Goal: Task Accomplishment & Management: Manage account settings

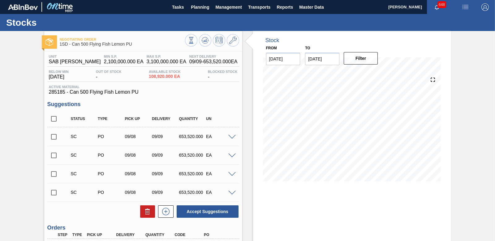
scroll to position [67, 0]
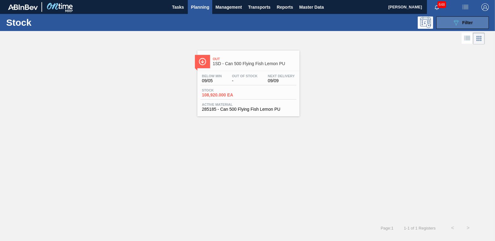
click at [474, 21] on button "089F7B8B-B2A5-4AFE-B5C0-19BA573D28AC Filter" at bounding box center [463, 22] width 53 height 12
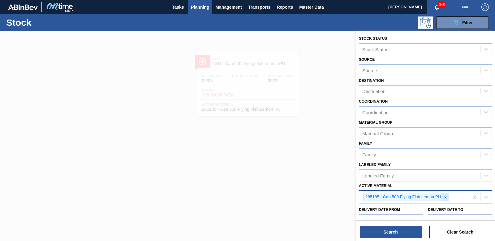
click at [446, 199] on div at bounding box center [445, 197] width 7 height 8
click at [398, 195] on div "Active Material" at bounding box center [419, 196] width 121 height 9
type Material "136308"
click at [410, 213] on div "136308 - Can-End Gold End Gold Tab (202)" at bounding box center [425, 211] width 133 height 11
click at [397, 227] on button "Search" at bounding box center [391, 231] width 62 height 12
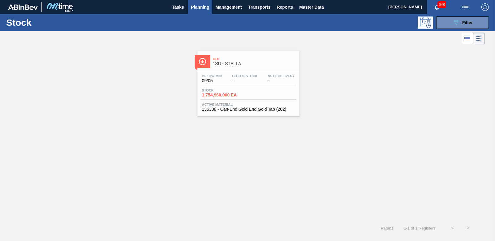
click at [229, 93] on span "1,754,960.000 EA" at bounding box center [223, 95] width 43 height 5
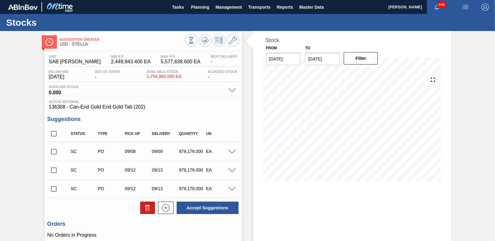
click at [232, 150] on span at bounding box center [231, 152] width 7 height 5
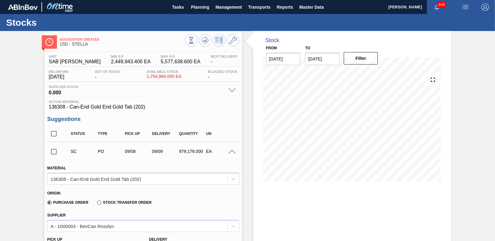
click at [232, 150] on span at bounding box center [231, 152] width 7 height 5
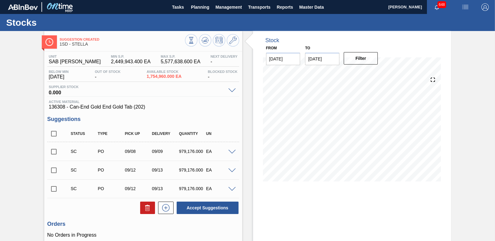
click at [234, 151] on span at bounding box center [231, 152] width 7 height 5
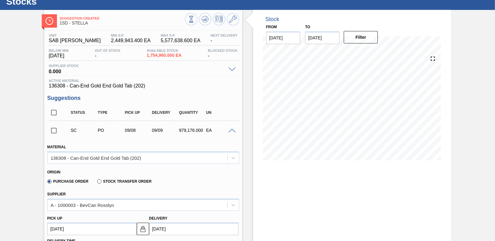
scroll to position [31, 0]
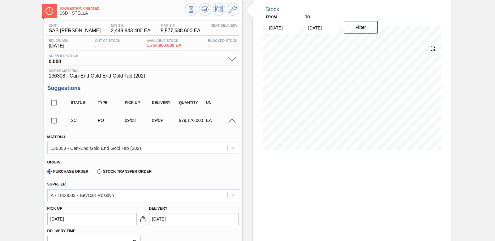
click at [232, 120] on span at bounding box center [231, 121] width 7 height 5
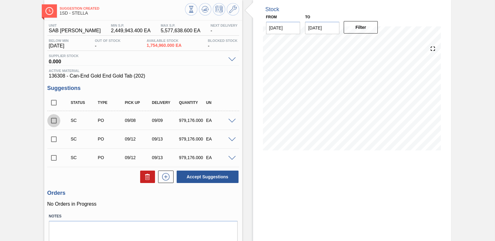
click at [55, 119] on input "checkbox" at bounding box center [53, 120] width 13 height 13
click at [211, 179] on button "Accept Suggestions" at bounding box center [208, 176] width 62 height 12
checkbox input "false"
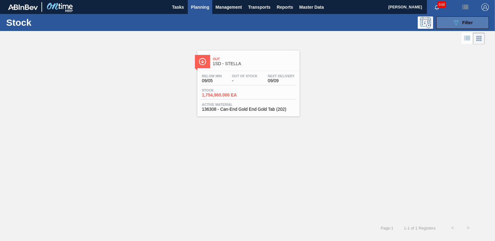
click at [457, 22] on icon "089F7B8B-B2A5-4AFE-B5C0-19BA573D28AC" at bounding box center [456, 22] width 7 height 7
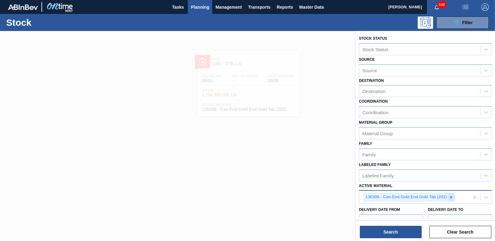
click at [452, 199] on div at bounding box center [451, 197] width 7 height 8
type Material "161834"
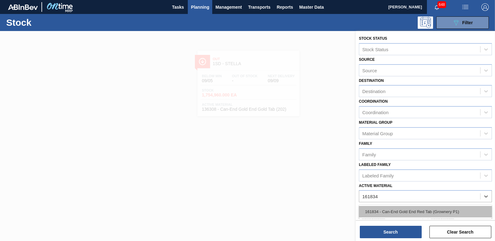
click at [445, 208] on div "161834 - Can-End Gold End Red Tab (Grownery P1)" at bounding box center [425, 211] width 133 height 11
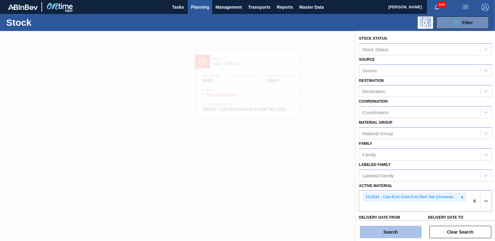
click at [391, 235] on button "Search" at bounding box center [391, 231] width 62 height 12
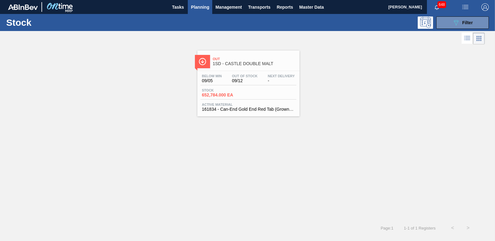
click at [223, 94] on span "652,784.000 EA" at bounding box center [223, 95] width 43 height 5
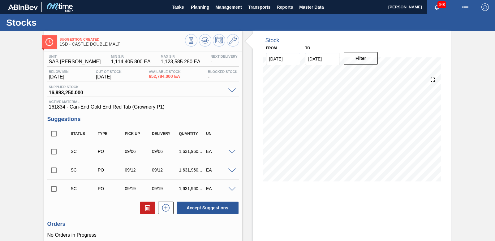
click at [55, 153] on input "checkbox" at bounding box center [53, 151] width 13 height 13
click at [233, 151] on span at bounding box center [231, 152] width 7 height 5
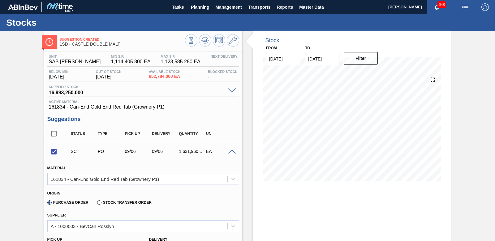
click at [233, 151] on span at bounding box center [231, 152] width 7 height 5
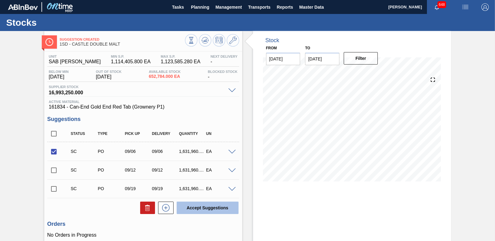
click at [214, 205] on button "Accept Suggestions" at bounding box center [208, 207] width 62 height 12
checkbox input "false"
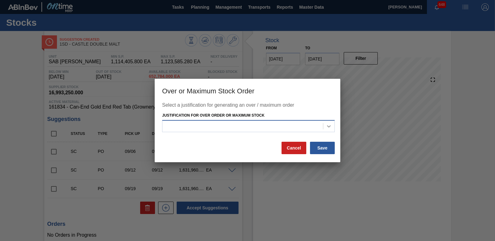
click at [328, 125] on icon at bounding box center [329, 126] width 6 height 6
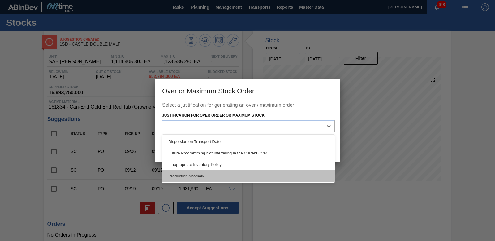
click at [233, 172] on div "Production Anomaly" at bounding box center [248, 175] width 173 height 11
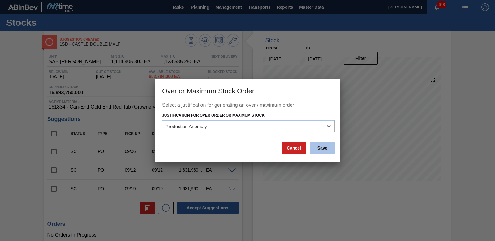
click at [323, 150] on button "Save" at bounding box center [322, 147] width 25 height 12
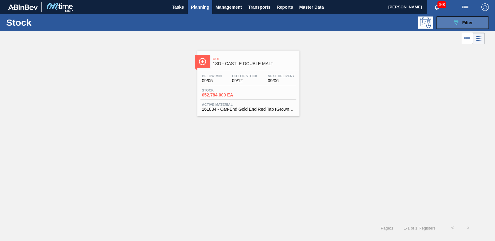
click at [468, 26] on div "089F7B8B-B2A5-4AFE-B5C0-19BA573D28AC Filter" at bounding box center [463, 22] width 20 height 7
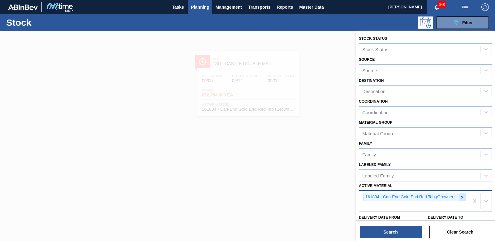
click at [463, 197] on icon at bounding box center [462, 197] width 4 height 4
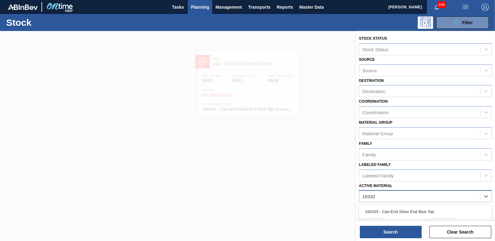
type Material "193325"
click at [414, 210] on div "193325 - Can-End Silver End Blue Tab" at bounding box center [425, 211] width 133 height 11
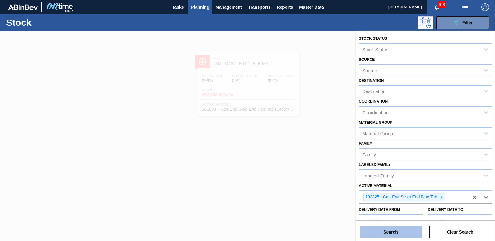
click at [404, 233] on button "Search" at bounding box center [391, 231] width 62 height 12
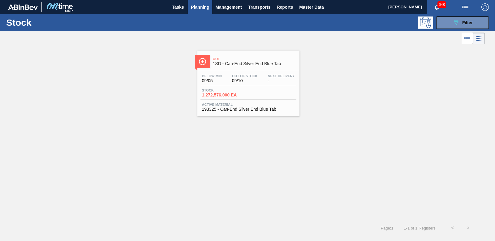
click at [229, 93] on span "1,272,576.000 EA" at bounding box center [223, 95] width 43 height 5
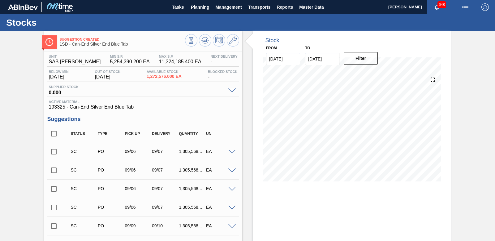
click at [50, 151] on input "checkbox" at bounding box center [53, 151] width 13 height 13
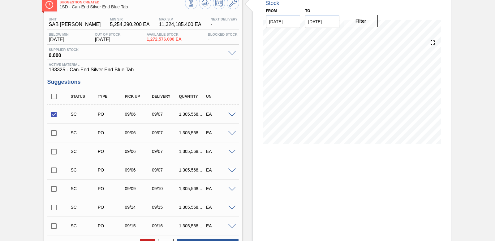
scroll to position [127, 0]
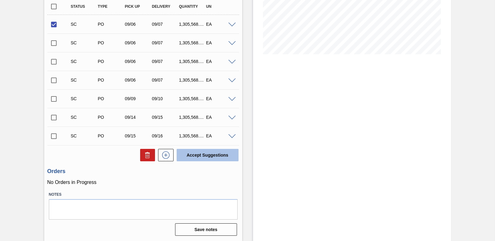
click at [233, 157] on button "Accept Suggestions" at bounding box center [208, 155] width 62 height 12
checkbox input "false"
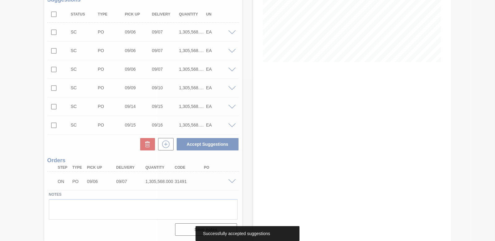
scroll to position [119, 0]
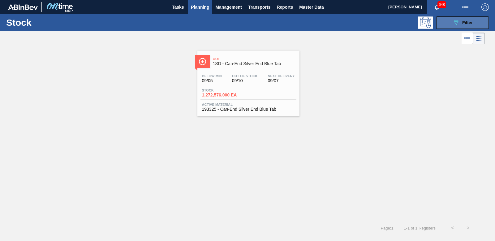
click at [461, 23] on div "089F7B8B-B2A5-4AFE-B5C0-19BA573D28AC Filter" at bounding box center [463, 22] width 20 height 7
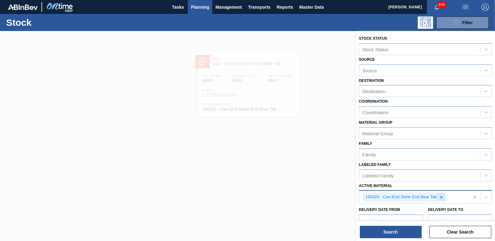
click at [442, 198] on icon at bounding box center [442, 197] width 4 height 4
type Material "285138"
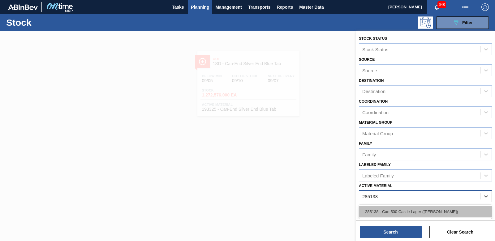
click at [429, 212] on div "285138 - Can 500 Castle Lager ([PERSON_NAME])" at bounding box center [425, 211] width 133 height 11
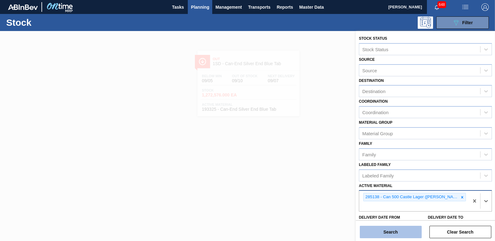
click at [411, 235] on button "Search" at bounding box center [391, 231] width 62 height 12
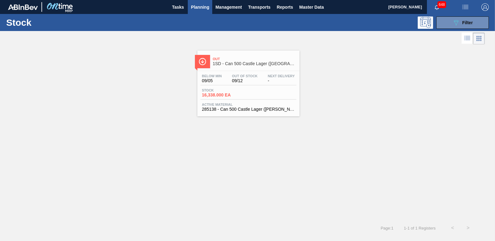
click at [228, 95] on span "16,338.000 EA" at bounding box center [223, 95] width 43 height 5
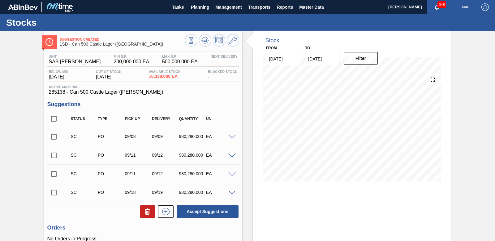
click at [231, 136] on span at bounding box center [231, 137] width 7 height 5
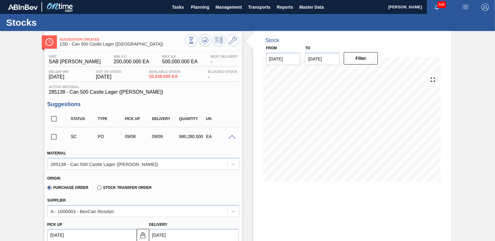
click at [231, 136] on span at bounding box center [231, 137] width 7 height 5
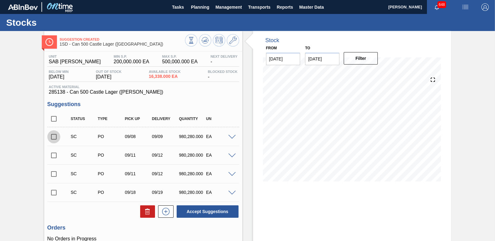
click at [55, 134] on input "checkbox" at bounding box center [53, 136] width 13 height 13
click at [222, 211] on button "Accept Suggestions" at bounding box center [208, 211] width 62 height 12
checkbox input "false"
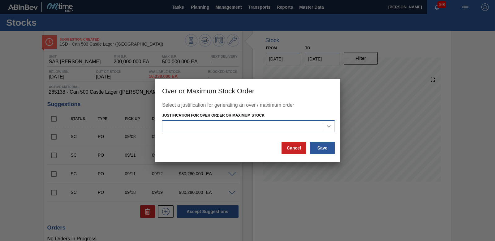
click at [329, 123] on icon at bounding box center [329, 126] width 6 height 6
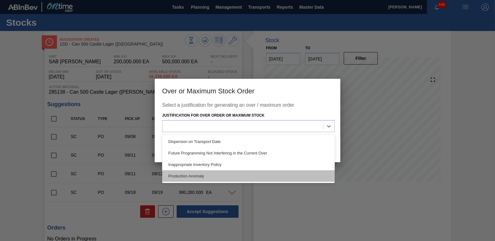
click at [287, 172] on div "Production Anomaly" at bounding box center [248, 175] width 173 height 11
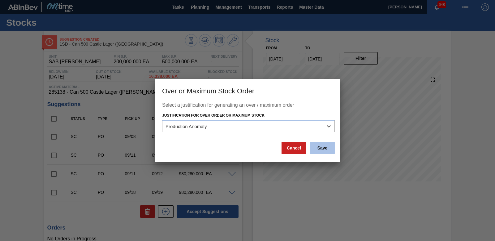
click at [317, 148] on button "Save" at bounding box center [322, 147] width 25 height 12
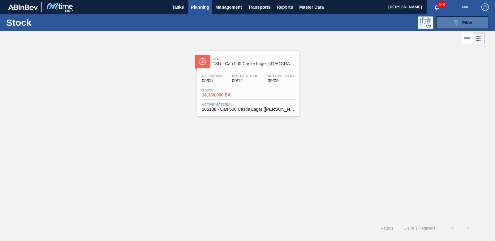
click at [449, 24] on button "089F7B8B-B2A5-4AFE-B5C0-19BA573D28AC Filter" at bounding box center [463, 22] width 53 height 12
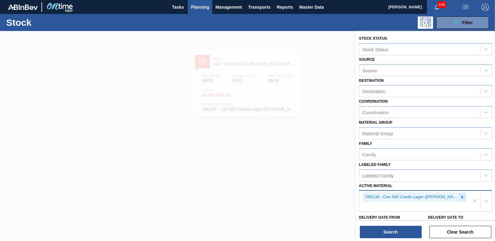
click at [460, 197] on icon at bounding box center [462, 197] width 4 height 4
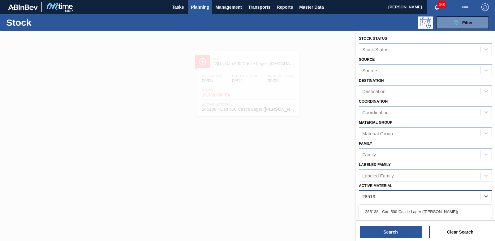
type Material "285138"
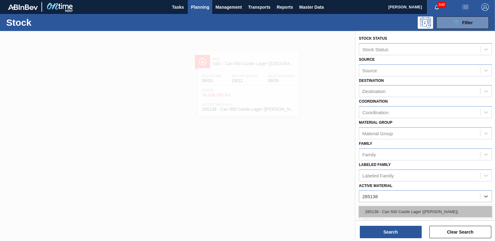
click at [400, 212] on div "285138 - Can 500 Castle Lager ([PERSON_NAME])" at bounding box center [425, 211] width 133 height 11
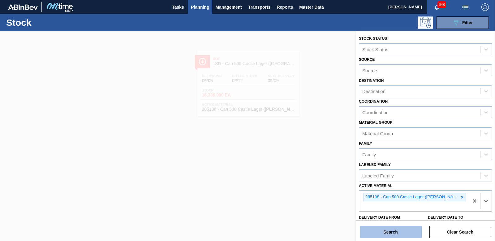
click at [396, 227] on button "Search" at bounding box center [391, 231] width 62 height 12
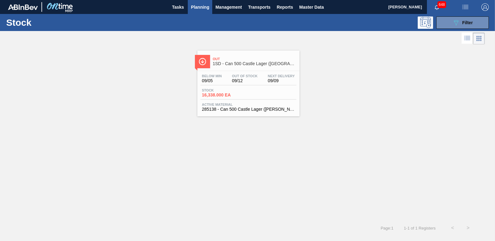
click at [215, 96] on span "16,338.000 EA" at bounding box center [223, 95] width 43 height 5
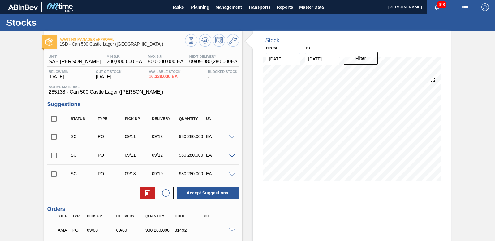
click at [52, 137] on input "checkbox" at bounding box center [53, 136] width 13 height 13
click at [207, 193] on button "Accept Suggestions" at bounding box center [208, 192] width 62 height 12
checkbox input "false"
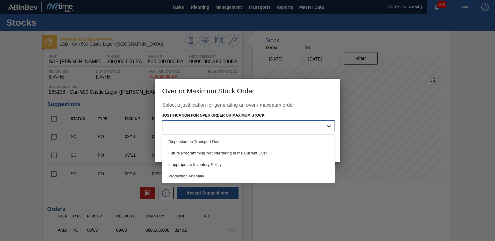
click at [326, 126] on icon at bounding box center [329, 126] width 6 height 6
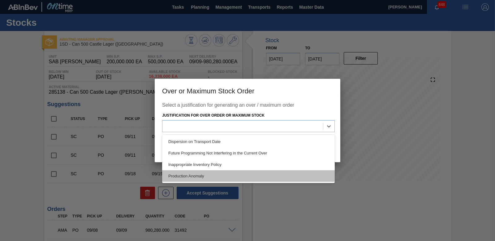
click at [232, 172] on div "Production Anomaly" at bounding box center [248, 175] width 173 height 11
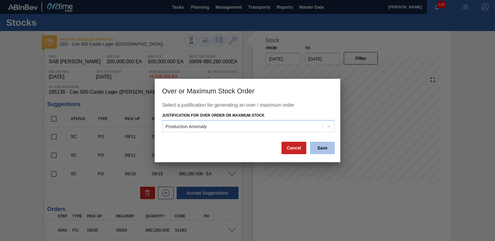
click at [320, 152] on button "Save" at bounding box center [322, 147] width 25 height 12
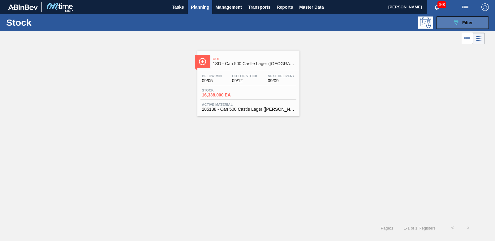
click at [455, 26] on icon "089F7B8B-B2A5-4AFE-B5C0-19BA573D28AC" at bounding box center [456, 22] width 7 height 7
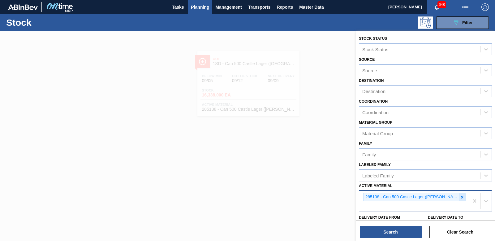
click at [460, 198] on icon at bounding box center [462, 197] width 4 height 4
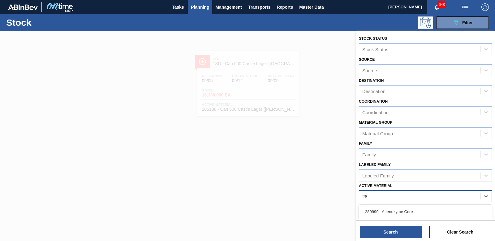
type Material "281"
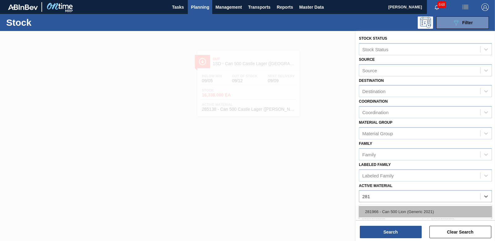
click at [412, 210] on div "281966 - Can 500 Lion (Generic 2021)" at bounding box center [425, 211] width 133 height 11
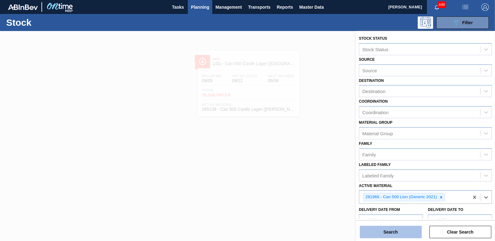
click at [404, 233] on button "Search" at bounding box center [391, 231] width 62 height 12
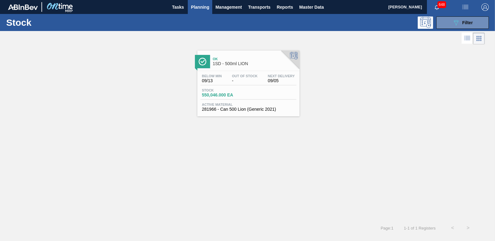
click at [228, 97] on span "550,046.000 EA" at bounding box center [223, 95] width 43 height 5
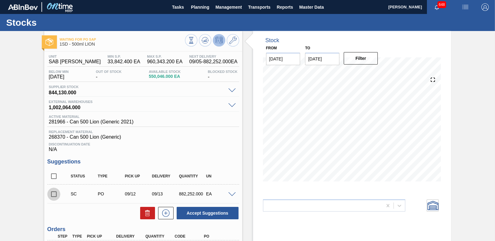
click at [53, 194] on input "checkbox" at bounding box center [53, 193] width 13 height 13
click at [233, 192] on span at bounding box center [231, 194] width 7 height 5
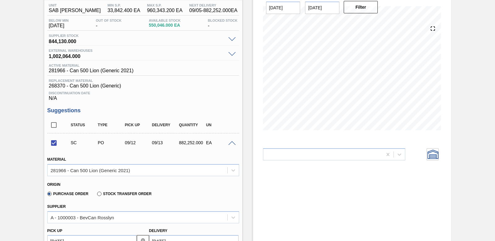
scroll to position [62, 0]
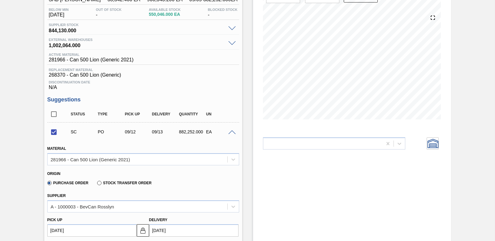
click at [231, 132] on span at bounding box center [231, 132] width 7 height 5
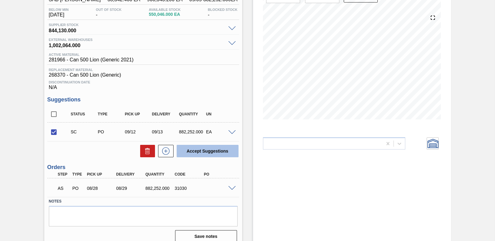
click at [217, 153] on button "Accept Suggestions" at bounding box center [208, 151] width 62 height 12
checkbox input "false"
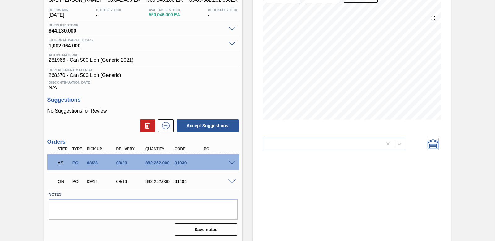
scroll to position [0, 0]
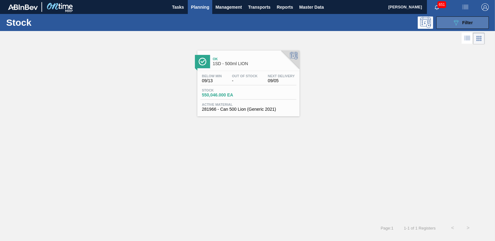
click at [443, 22] on button "089F7B8B-B2A5-4AFE-B5C0-19BA573D28AC Filter" at bounding box center [463, 22] width 53 height 12
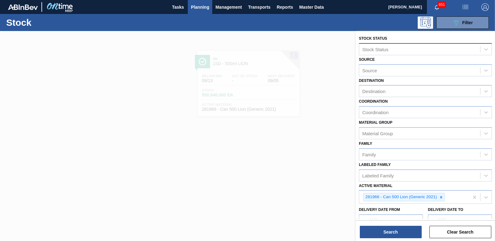
click at [378, 48] on div "Stock Status" at bounding box center [376, 48] width 26 height 5
click at [207, 5] on span "Planning" at bounding box center [200, 6] width 18 height 7
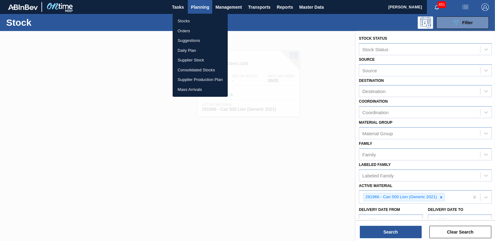
click at [190, 29] on li "Orders" at bounding box center [200, 31] width 55 height 10
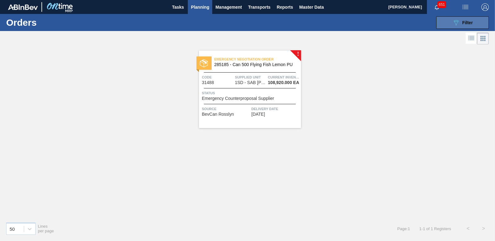
click at [461, 23] on div "089F7B8B-B2A5-4AFE-B5C0-19BA573D28AC Filter" at bounding box center [463, 22] width 20 height 7
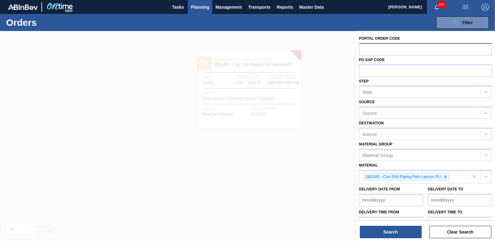
click at [373, 49] on input "text" at bounding box center [425, 49] width 133 height 12
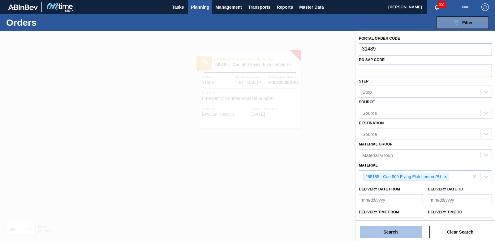
type input "31489"
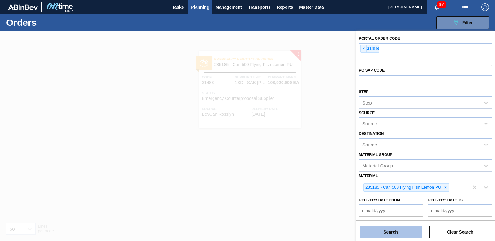
click at [402, 233] on button "Search" at bounding box center [391, 231] width 62 height 12
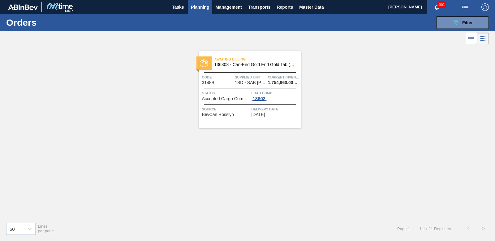
click at [261, 99] on div "18802" at bounding box center [259, 98] width 15 height 5
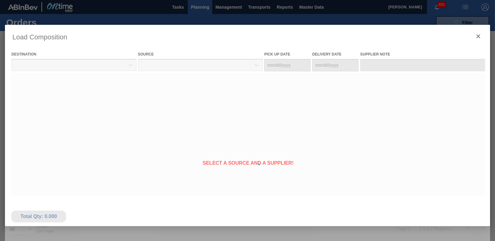
type Date "[DATE]"
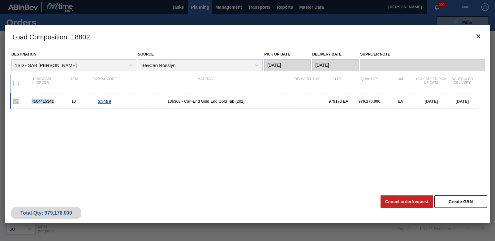
drag, startPoint x: 29, startPoint y: 100, endPoint x: 56, endPoint y: 99, distance: 27.3
click at [56, 99] on div "4504415341" at bounding box center [42, 101] width 31 height 5
copy div "4504415341"
drag, startPoint x: 477, startPoint y: 37, endPoint x: 472, endPoint y: 33, distance: 7.0
click at [477, 37] on icon "botão de ícone" at bounding box center [478, 36] width 7 height 7
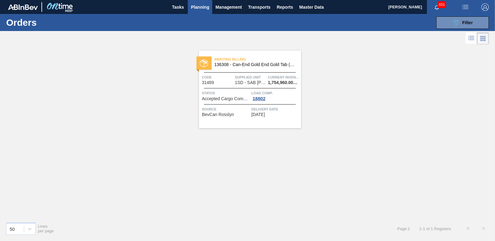
drag, startPoint x: 462, startPoint y: 20, endPoint x: 445, endPoint y: 41, distance: 27.0
click at [462, 20] on div "089F7B8B-B2A5-4AFE-B5C0-19BA573D28AC Filter" at bounding box center [463, 22] width 20 height 7
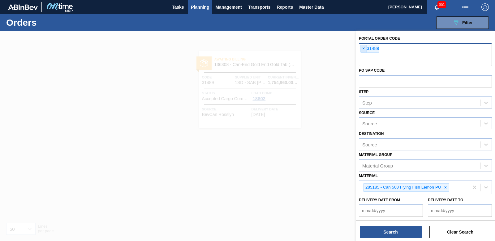
click at [362, 46] on span "×" at bounding box center [364, 48] width 6 height 7
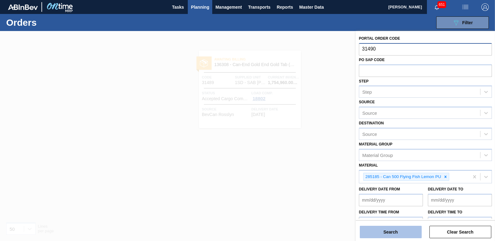
type input "31490"
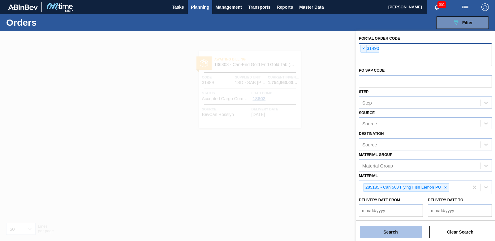
click at [408, 234] on button "Search" at bounding box center [391, 231] width 62 height 12
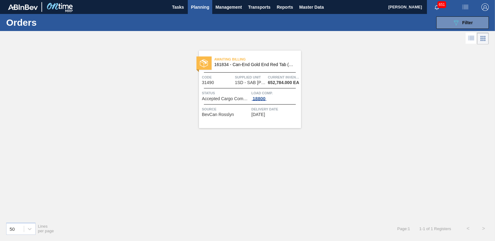
click at [261, 99] on div "18800" at bounding box center [259, 98] width 15 height 5
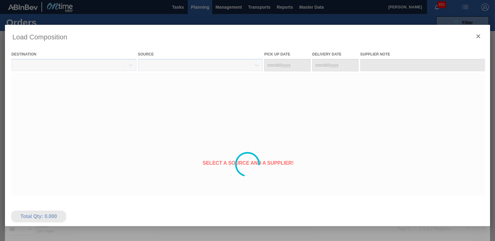
type Date "[DATE]"
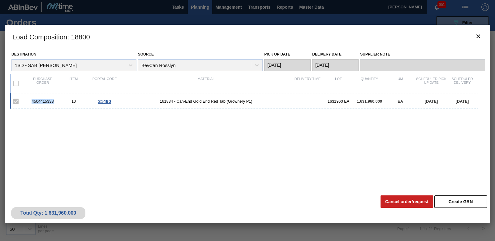
drag, startPoint x: 30, startPoint y: 98, endPoint x: 55, endPoint y: 98, distance: 25.1
click at [55, 98] on div "4504415338 10 31490 161834 - Can-End Gold End Red Tab (Grownery P1) 1631960 EA …" at bounding box center [244, 100] width 468 height 15
copy div "4504415338"
click at [477, 36] on icon "botão de ícone" at bounding box center [478, 36] width 7 height 7
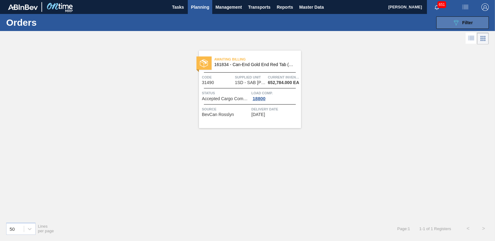
click at [468, 23] on span "Filter" at bounding box center [468, 22] width 11 height 5
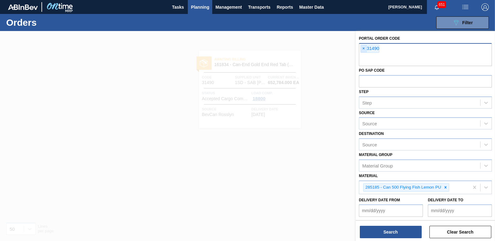
click at [362, 50] on span "×" at bounding box center [364, 48] width 6 height 7
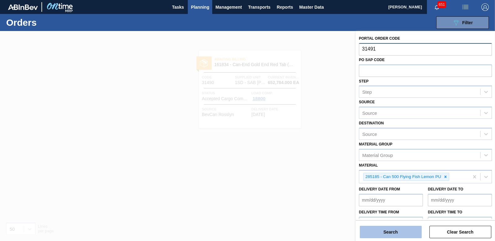
type input "31491"
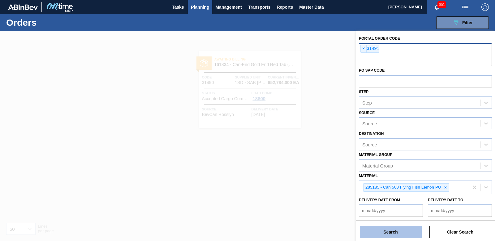
click at [377, 230] on button "Search" at bounding box center [391, 231] width 62 height 12
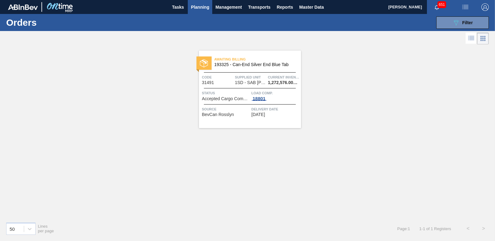
click at [259, 98] on div "18801" at bounding box center [259, 98] width 15 height 5
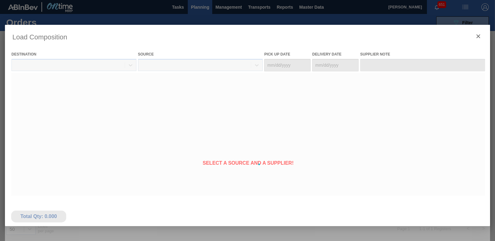
type Date "[DATE]"
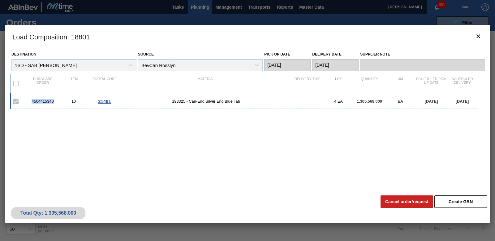
drag, startPoint x: 30, startPoint y: 102, endPoint x: 55, endPoint y: 102, distance: 25.1
click at [55, 102] on div "4504415340" at bounding box center [42, 101] width 31 height 5
copy div "4504415340"
click at [477, 37] on icon "botão de ícone" at bounding box center [479, 36] width 4 height 4
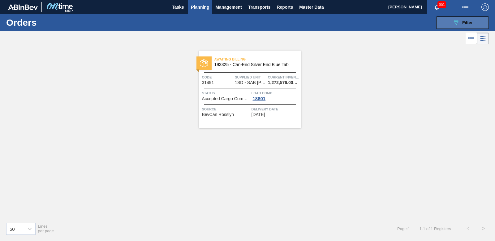
click at [466, 26] on button "089F7B8B-B2A5-4AFE-B5C0-19BA573D28AC Filter" at bounding box center [463, 22] width 53 height 12
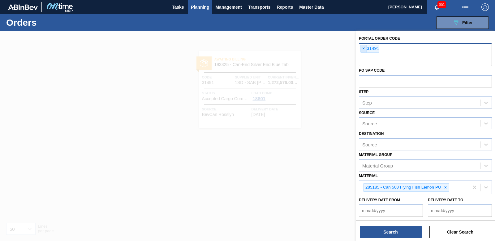
click at [366, 49] on span "×" at bounding box center [364, 48] width 6 height 7
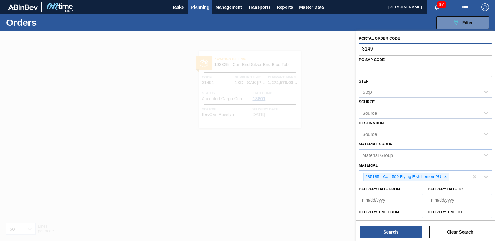
type input "31492"
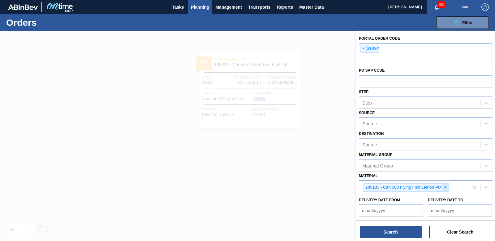
click at [444, 186] on icon at bounding box center [446, 187] width 4 height 4
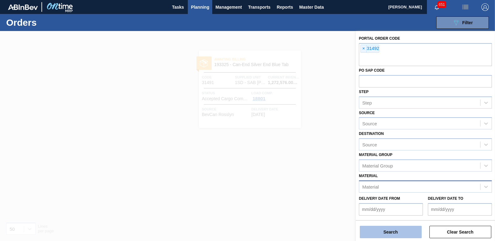
click at [387, 231] on button "Search" at bounding box center [391, 231] width 62 height 12
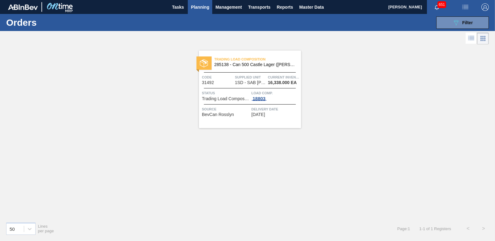
click at [262, 99] on div "18803" at bounding box center [259, 98] width 15 height 5
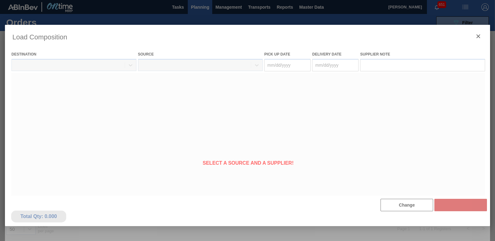
type Date "[DATE]"
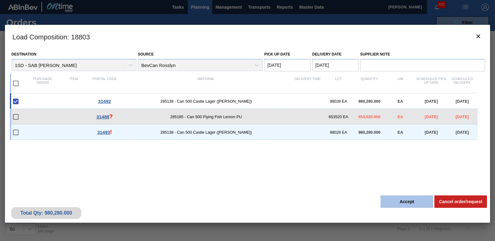
click at [403, 205] on button "Accept" at bounding box center [407, 201] width 53 height 12
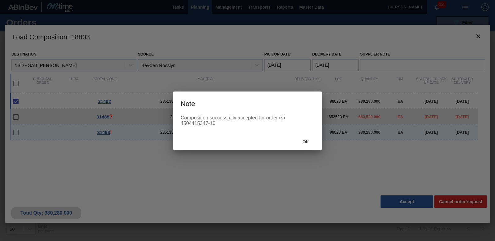
click at [180, 124] on div "Composition successfully accepted for order (s) 4504415347-10" at bounding box center [247, 124] width 149 height 19
drag, startPoint x: 181, startPoint y: 122, endPoint x: 207, endPoint y: 124, distance: 26.1
click at [207, 124] on div "Composition successfully accepted for order (s) 4504415347-10" at bounding box center [248, 120] width 134 height 11
drag, startPoint x: 207, startPoint y: 124, endPoint x: 215, endPoint y: 134, distance: 12.7
click at [222, 133] on div "Composition successfully accepted for order (s) 4504415347-10" at bounding box center [247, 124] width 149 height 19
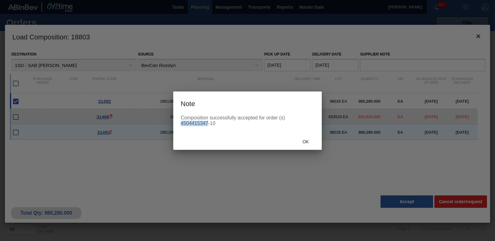
drag, startPoint x: 181, startPoint y: 121, endPoint x: 208, endPoint y: 122, distance: 26.9
click at [208, 122] on div "Composition successfully accepted for order (s) 4504415347-10" at bounding box center [248, 120] width 134 height 11
copy div "4504415347"
click at [312, 141] on span "Ok" at bounding box center [306, 141] width 16 height 5
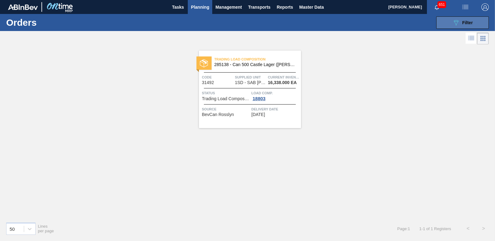
click at [447, 25] on button "089F7B8B-B2A5-4AFE-B5C0-19BA573D28AC Filter" at bounding box center [463, 22] width 53 height 12
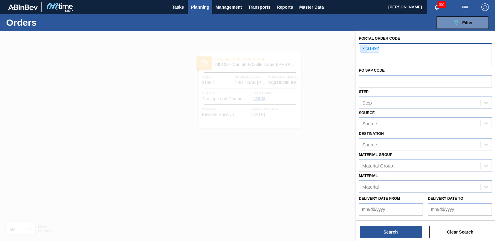
click at [362, 50] on span "×" at bounding box center [364, 48] width 6 height 7
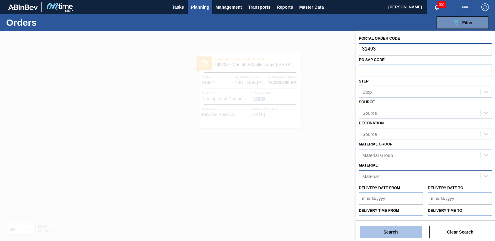
type input "31493"
click at [398, 232] on button "Search" at bounding box center [391, 231] width 62 height 12
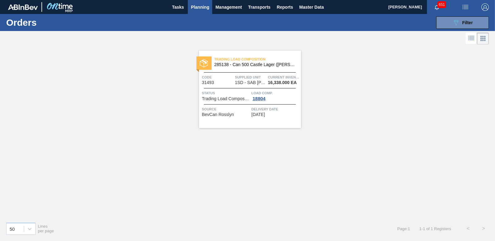
click at [263, 101] on div "Trading Load Composition 285138 - Can 500 Castle Lager ([PERSON_NAME]) Code 314…" at bounding box center [250, 88] width 102 height 77
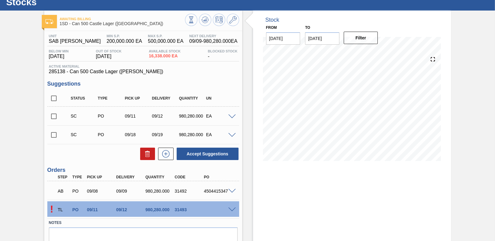
scroll to position [31, 0]
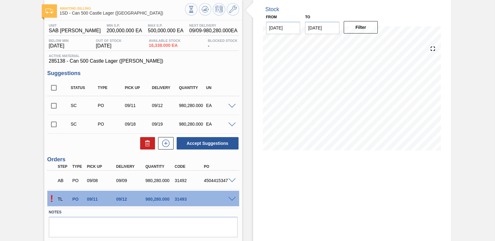
click at [233, 197] on span at bounding box center [231, 199] width 7 height 5
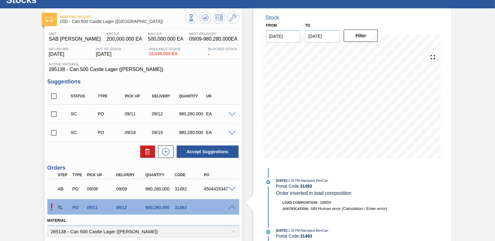
scroll to position [0, 0]
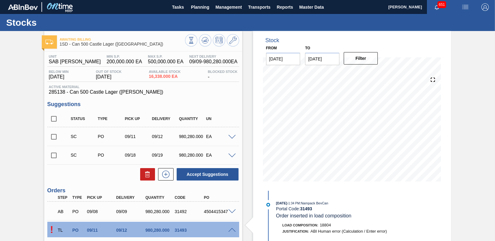
click at [231, 230] on span at bounding box center [231, 230] width 7 height 5
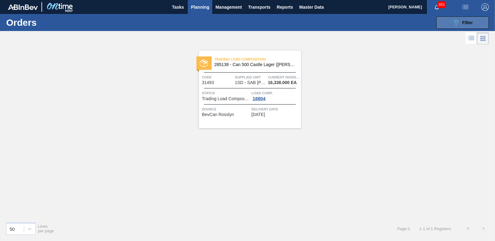
click at [455, 19] on icon "089F7B8B-B2A5-4AFE-B5C0-19BA573D28AC" at bounding box center [456, 22] width 7 height 7
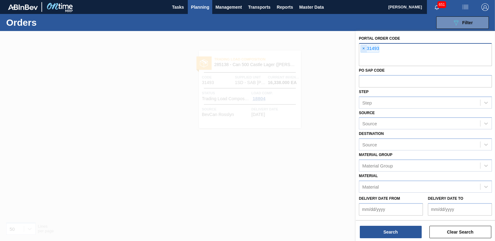
click at [363, 48] on span "×" at bounding box center [364, 48] width 6 height 7
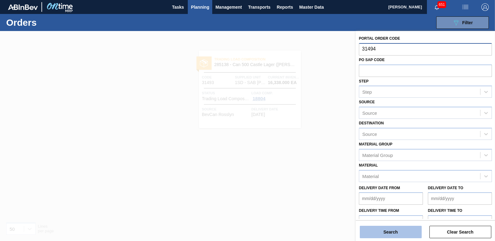
type input "31494"
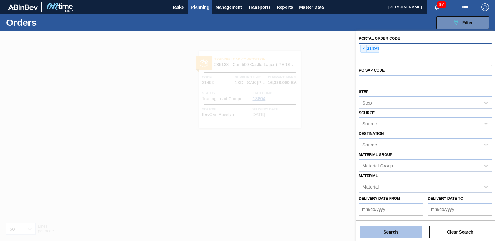
click at [372, 227] on button "Search" at bounding box center [391, 231] width 62 height 12
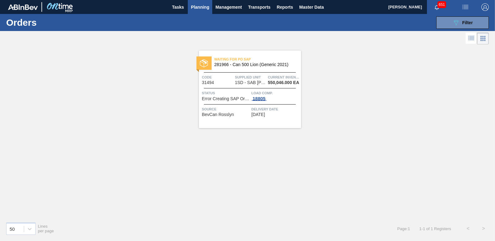
click at [257, 99] on div "18805" at bounding box center [259, 98] width 15 height 5
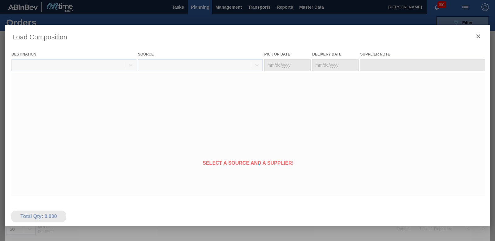
type Date "[DATE]"
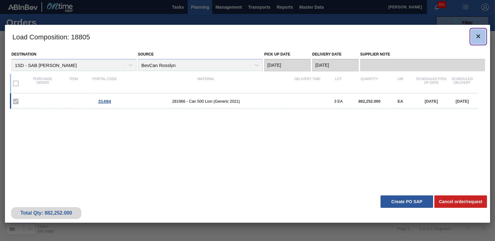
click at [478, 33] on icon "botão de ícone" at bounding box center [478, 36] width 7 height 7
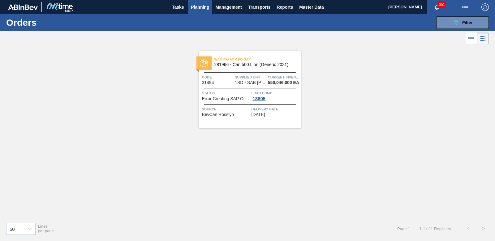
click at [257, 64] on span "281966 - Can 500 Lion (Generic 2021)" at bounding box center [256, 64] width 82 height 5
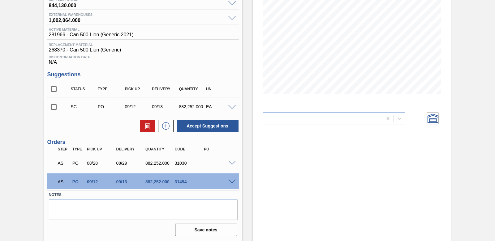
scroll to position [87, 0]
click at [232, 180] on span at bounding box center [231, 181] width 7 height 5
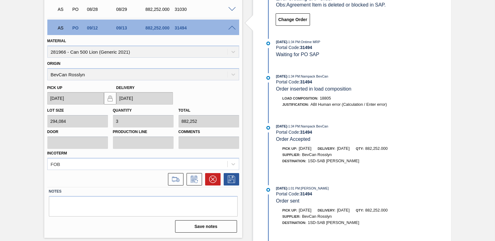
scroll to position [210, 0]
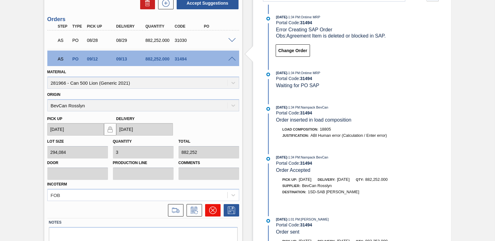
click at [212, 209] on icon at bounding box center [212, 209] width 7 height 7
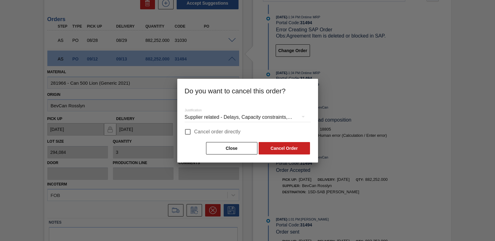
click at [186, 131] on input "Cancel order directly" at bounding box center [187, 131] width 13 height 13
checkbox input "true"
click at [282, 147] on button "Cancel Order" at bounding box center [284, 148] width 51 height 12
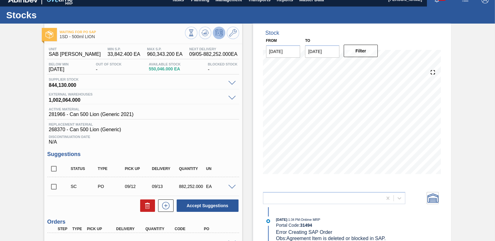
scroll to position [0, 0]
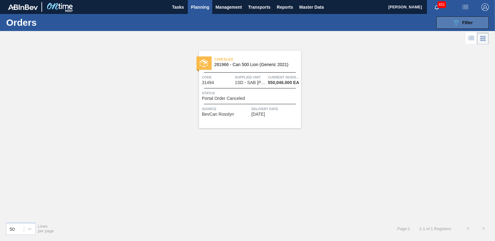
click at [455, 23] on icon "089F7B8B-B2A5-4AFE-B5C0-19BA573D28AC" at bounding box center [456, 22] width 7 height 7
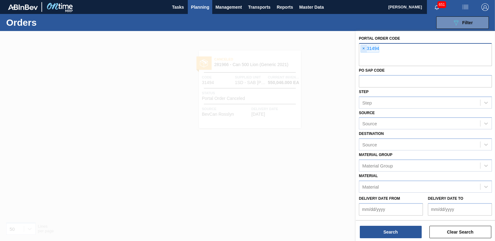
click at [365, 47] on span "×" at bounding box center [364, 48] width 6 height 7
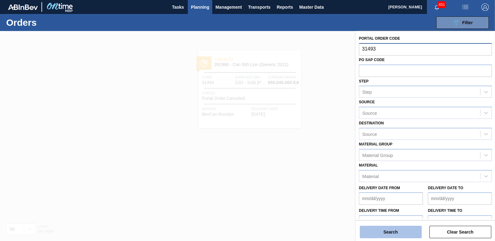
type input "31493"
click at [397, 231] on button "Search" at bounding box center [391, 231] width 62 height 12
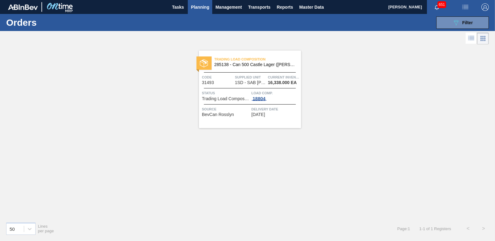
click at [260, 97] on div "18804" at bounding box center [259, 98] width 15 height 5
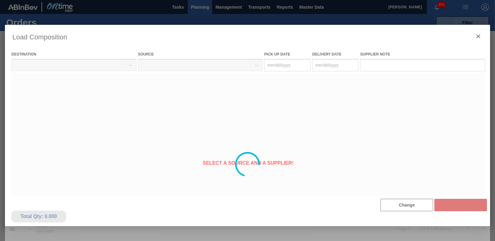
type Date "[DATE]"
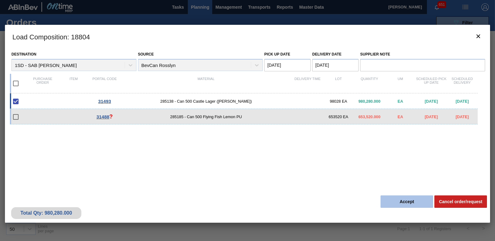
click at [406, 200] on button "Accept" at bounding box center [407, 201] width 53 height 12
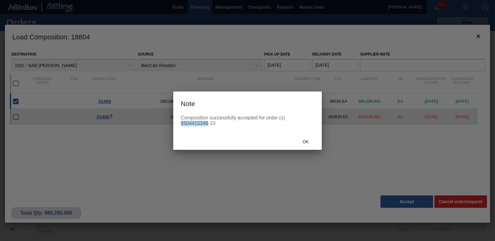
drag, startPoint x: 181, startPoint y: 123, endPoint x: 209, endPoint y: 125, distance: 27.9
click at [209, 125] on div "Composition successfully accepted for order (s) 4504415349-10" at bounding box center [248, 120] width 134 height 11
copy div "4504415349"
click at [303, 140] on span "Ok" at bounding box center [306, 141] width 16 height 5
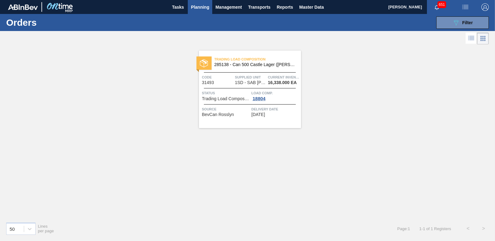
click at [203, 5] on span "Planning" at bounding box center [200, 6] width 18 height 7
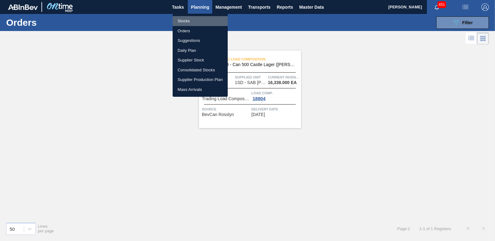
click at [185, 21] on li "Stocks" at bounding box center [200, 21] width 55 height 10
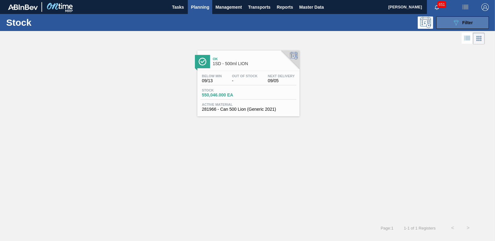
click at [467, 24] on span "Filter" at bounding box center [468, 22] width 11 height 5
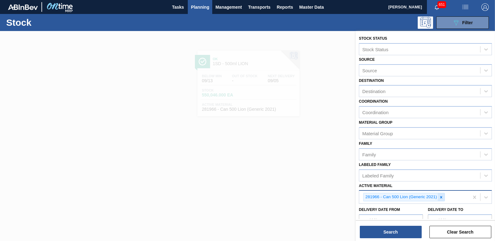
click at [442, 199] on div at bounding box center [441, 197] width 7 height 8
click at [399, 198] on div "Active Material" at bounding box center [419, 196] width 121 height 9
type Material "281"
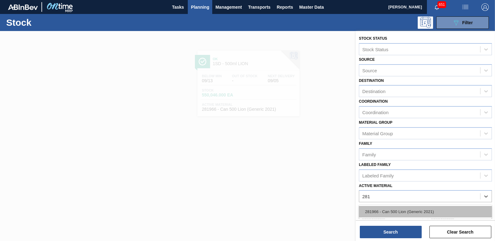
click at [401, 209] on div "281966 - Can 500 Lion (Generic 2021)" at bounding box center [425, 211] width 133 height 11
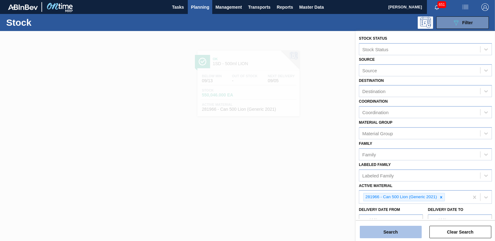
click at [402, 237] on div "Stock Status Stock Status Source Source Destination Destination Coordination Co…" at bounding box center [425, 136] width 139 height 211
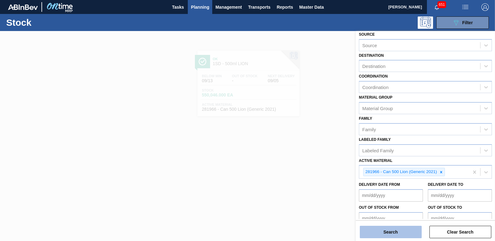
click at [401, 232] on button "Search" at bounding box center [391, 231] width 62 height 12
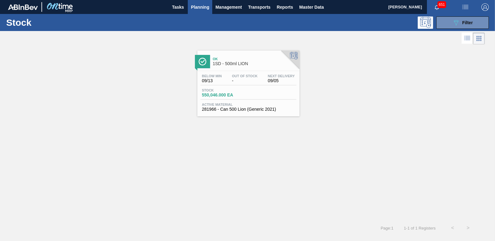
click at [229, 94] on span "550,046.000 EA" at bounding box center [223, 95] width 43 height 5
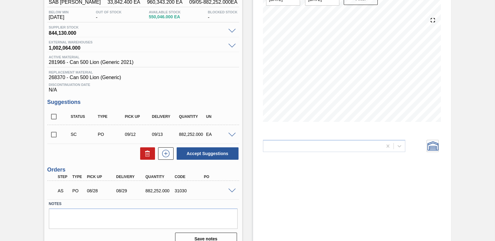
scroll to position [62, 0]
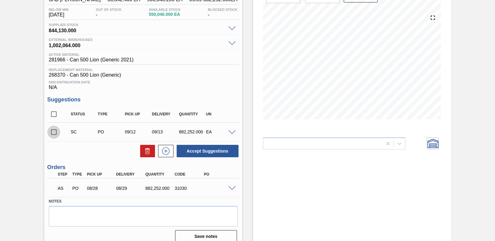
click at [55, 132] on input "checkbox" at bounding box center [53, 131] width 13 height 13
click at [234, 130] on span at bounding box center [231, 132] width 7 height 5
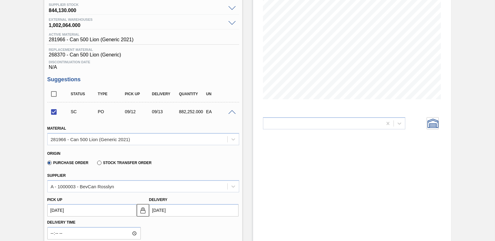
scroll to position [93, 0]
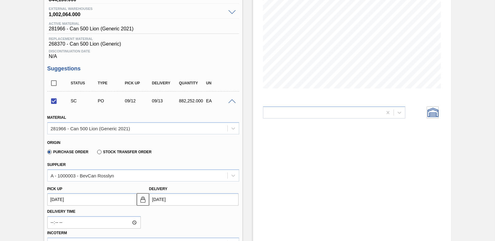
click at [230, 101] on span at bounding box center [231, 101] width 7 height 5
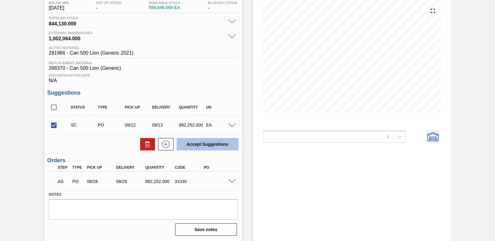
click at [209, 146] on button "Accept Suggestions" at bounding box center [208, 144] width 62 height 12
checkbox input "false"
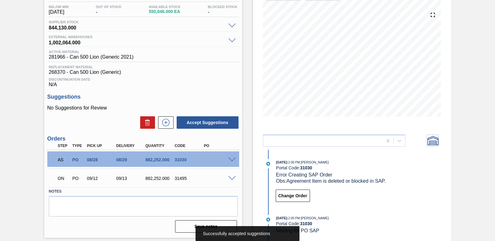
scroll to position [62, 0]
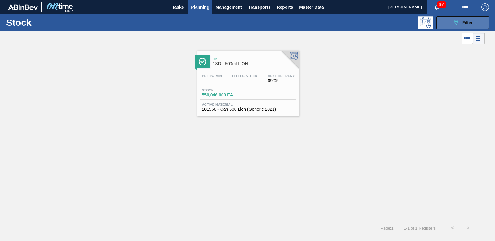
click at [471, 19] on div "089F7B8B-B2A5-4AFE-B5C0-19BA573D28AC Filter" at bounding box center [463, 22] width 20 height 7
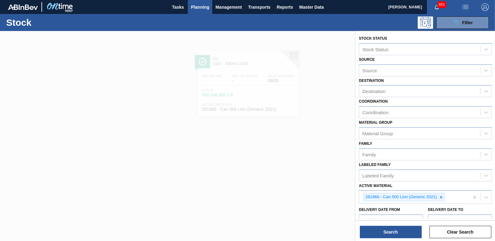
click at [208, 6] on span "Planning" at bounding box center [200, 6] width 18 height 7
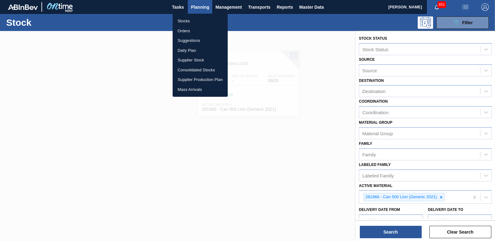
click at [188, 22] on li "Stocks" at bounding box center [200, 21] width 55 height 10
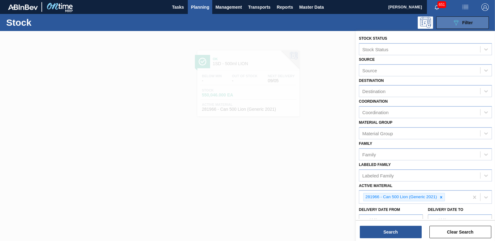
click at [448, 21] on button "089F7B8B-B2A5-4AFE-B5C0-19BA573D28AC Filter" at bounding box center [463, 22] width 53 height 12
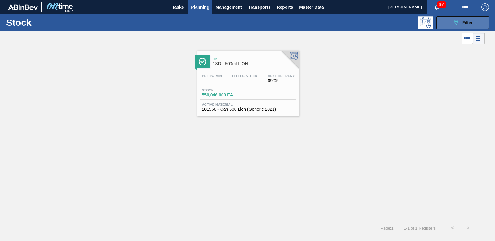
click at [447, 21] on button "089F7B8B-B2A5-4AFE-B5C0-19BA573D28AC Filter" at bounding box center [463, 22] width 53 height 12
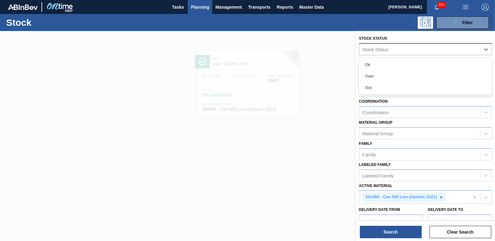
click at [402, 48] on div "Stock Status" at bounding box center [419, 49] width 121 height 9
click at [404, 49] on div "Stock Status" at bounding box center [419, 49] width 121 height 9
type Status "31495"
click at [335, 73] on div at bounding box center [247, 151] width 495 height 241
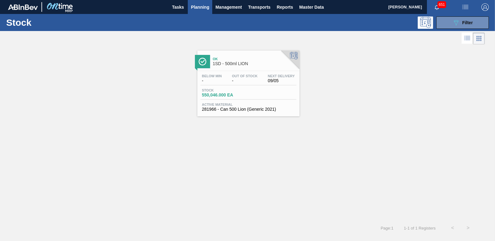
click at [197, 6] on span "Planning" at bounding box center [200, 6] width 18 height 7
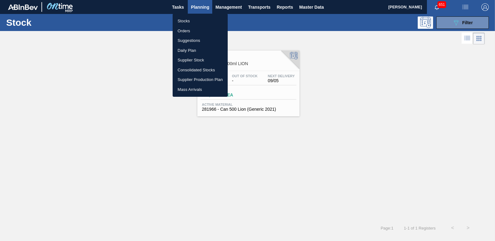
click at [189, 30] on li "Orders" at bounding box center [200, 31] width 55 height 10
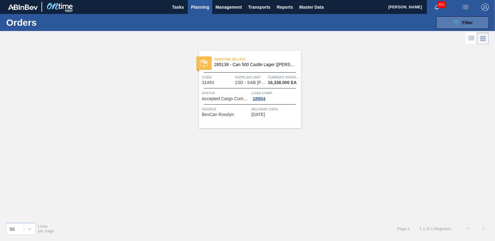
click at [453, 19] on icon "089F7B8B-B2A5-4AFE-B5C0-19BA573D28AC" at bounding box center [456, 22] width 7 height 7
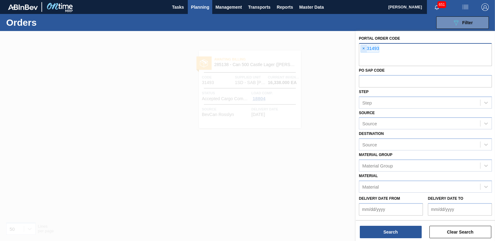
click at [366, 48] on span "×" at bounding box center [364, 48] width 6 height 7
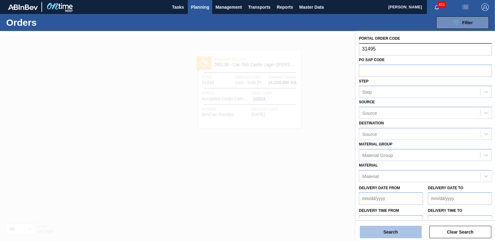
type input "31495"
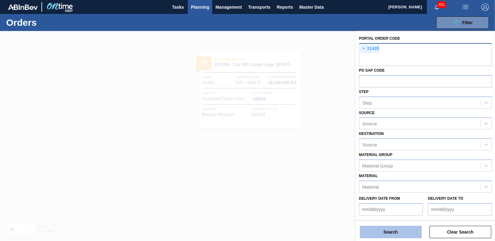
click at [403, 225] on button "Search" at bounding box center [391, 231] width 62 height 12
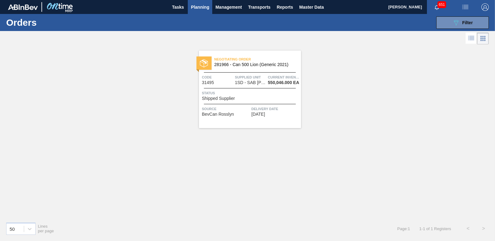
click at [230, 97] on span "Shipped Supplier" at bounding box center [218, 98] width 33 height 5
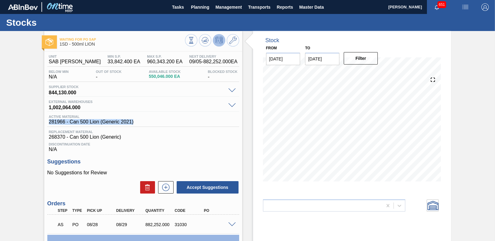
drag, startPoint x: 45, startPoint y: 123, endPoint x: 135, endPoint y: 123, distance: 89.8
click at [135, 123] on div "Unit SAB [PERSON_NAME] MIN S.P. 33,842.400 EA MAX S.P. 960,343.200 EA Next Deli…" at bounding box center [143, 175] width 198 height 248
copy span "281966 - Can 500 Lion (Generic 2021)"
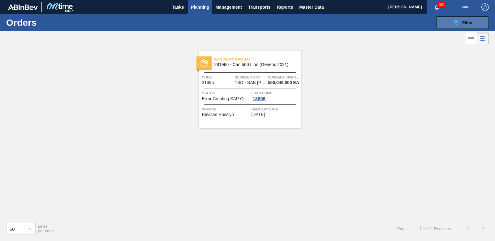
click at [441, 20] on button "089F7B8B-B2A5-4AFE-B5C0-19BA573D28AC Filter" at bounding box center [463, 22] width 53 height 12
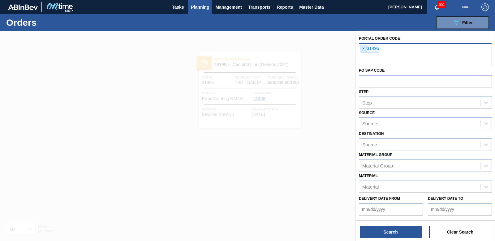
click at [362, 46] on span "×" at bounding box center [364, 48] width 6 height 7
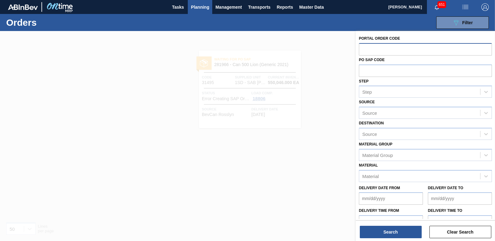
click at [366, 49] on input "text" at bounding box center [425, 49] width 133 height 12
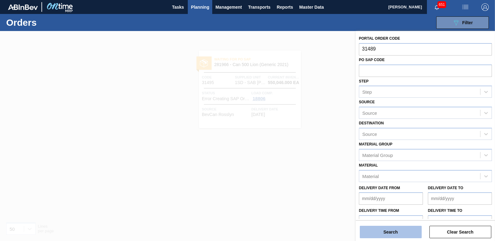
type input "31489"
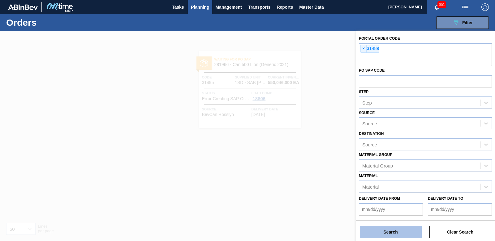
click at [376, 237] on button "Search" at bounding box center [391, 231] width 62 height 12
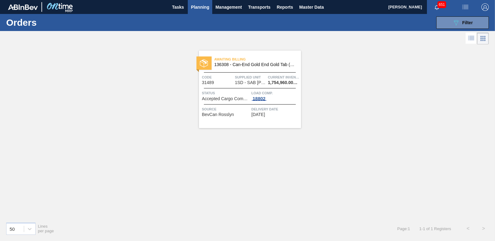
click at [257, 99] on div "18802" at bounding box center [259, 98] width 15 height 5
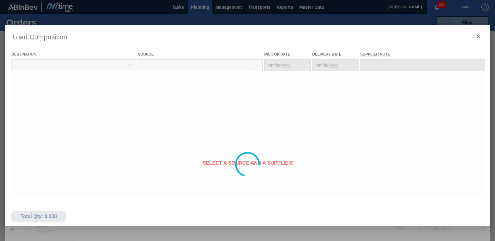
type Date "[DATE]"
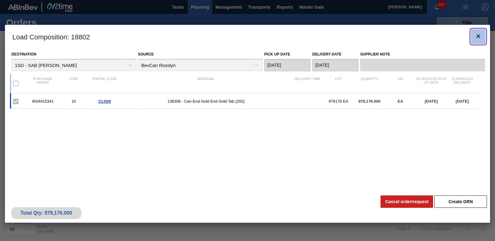
click at [476, 38] on icon "botão de ícone" at bounding box center [478, 36] width 7 height 7
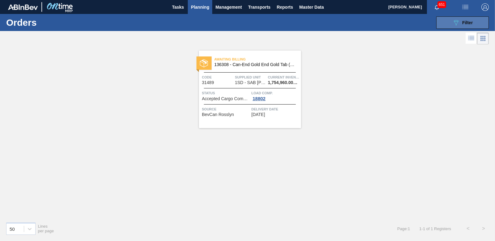
click at [467, 25] on span "Filter" at bounding box center [468, 22] width 11 height 5
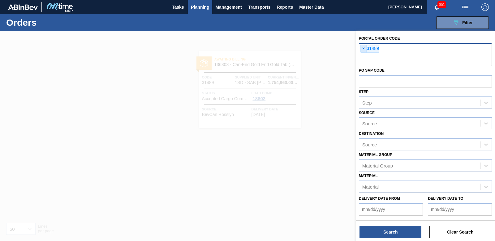
click at [362, 46] on span "×" at bounding box center [364, 48] width 6 height 7
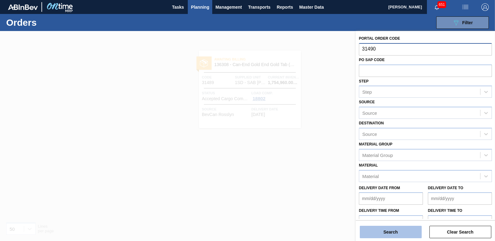
type input "31490"
click at [402, 227] on button "Search" at bounding box center [391, 231] width 62 height 12
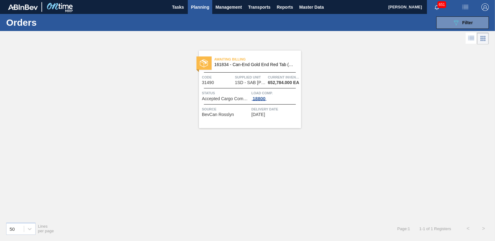
click at [255, 98] on div "18800" at bounding box center [259, 98] width 15 height 5
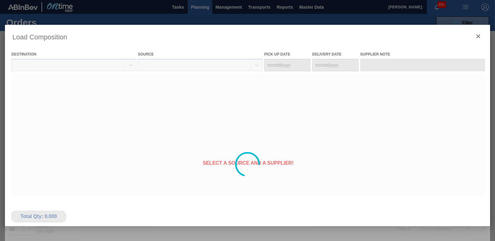
type Date "[DATE]"
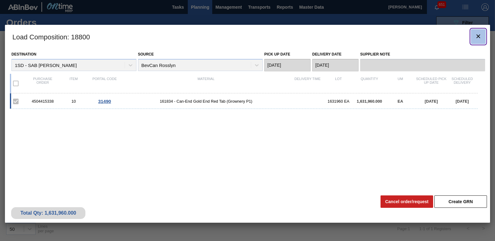
click at [481, 39] on icon "botão de ícone" at bounding box center [478, 36] width 7 height 7
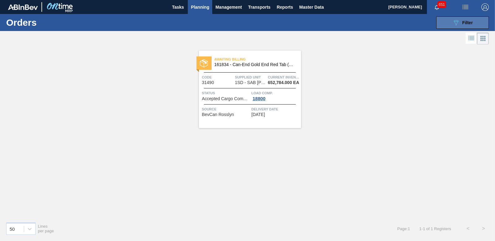
click at [476, 23] on button "089F7B8B-B2A5-4AFE-B5C0-19BA573D28AC Filter" at bounding box center [463, 22] width 53 height 12
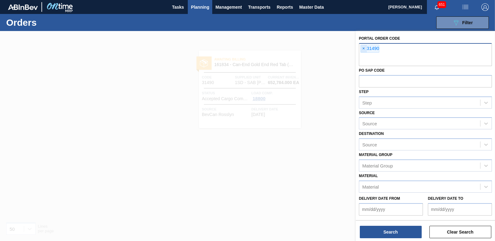
click at [364, 47] on span "×" at bounding box center [364, 48] width 6 height 7
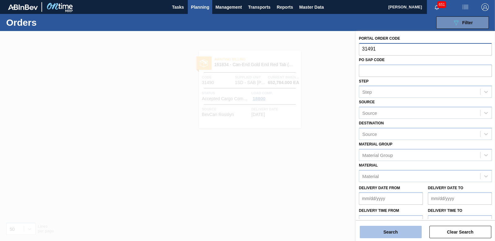
type input "31491"
click at [387, 228] on button "Search" at bounding box center [391, 231] width 62 height 12
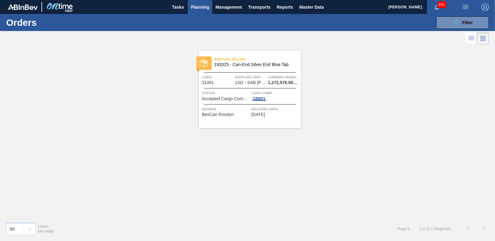
click at [257, 99] on div "18801" at bounding box center [259, 98] width 15 height 5
click at [259, 97] on div "18801" at bounding box center [259, 98] width 15 height 5
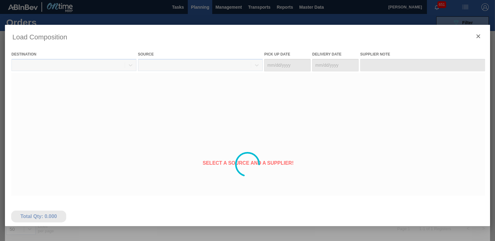
type Date "[DATE]"
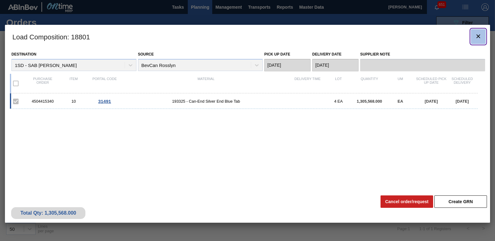
click at [478, 35] on icon "botão de ícone" at bounding box center [479, 36] width 4 height 4
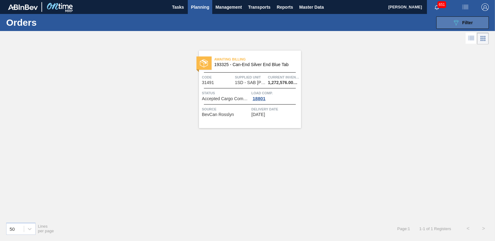
click at [468, 26] on div "089F7B8B-B2A5-4AFE-B5C0-19BA573D28AC Filter" at bounding box center [463, 22] width 20 height 7
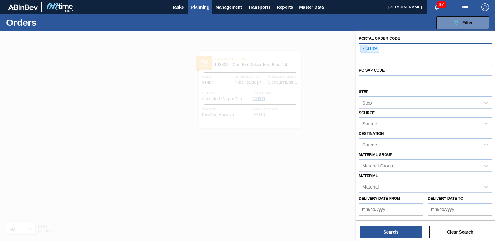
click at [362, 48] on span "×" at bounding box center [364, 48] width 6 height 7
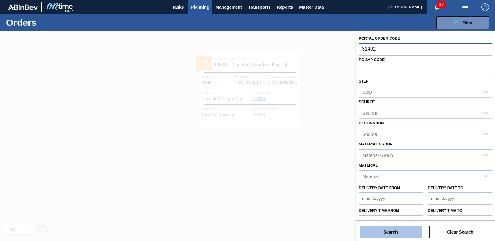
type input "31492"
click at [379, 235] on button "Search" at bounding box center [391, 231] width 62 height 12
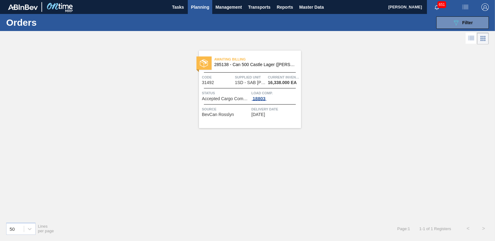
click at [258, 99] on div "18803" at bounding box center [259, 98] width 15 height 5
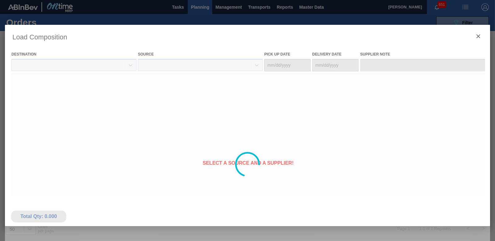
type Date "[DATE]"
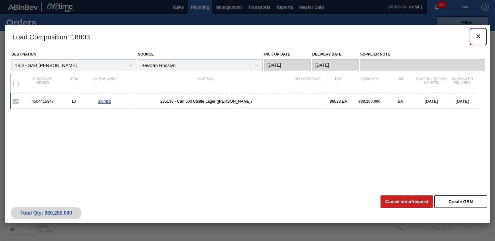
click at [480, 38] on icon "botão de ícone" at bounding box center [478, 36] width 7 height 7
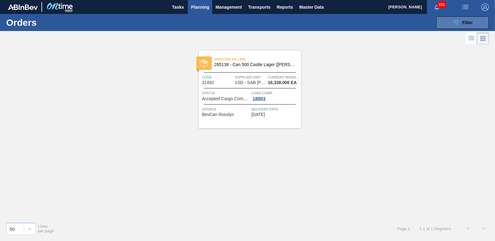
click at [459, 20] on icon "089F7B8B-B2A5-4AFE-B5C0-19BA573D28AC" at bounding box center [456, 22] width 7 height 7
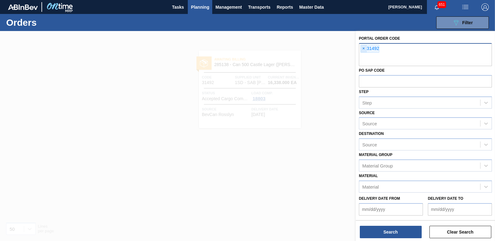
click at [363, 50] on span "×" at bounding box center [364, 48] width 6 height 7
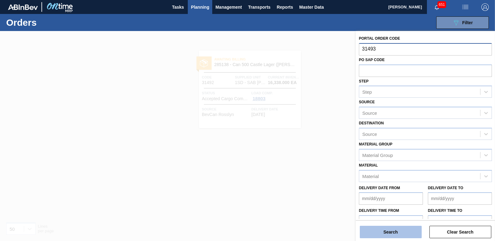
type input "31493"
click at [388, 229] on button "Search" at bounding box center [391, 231] width 62 height 12
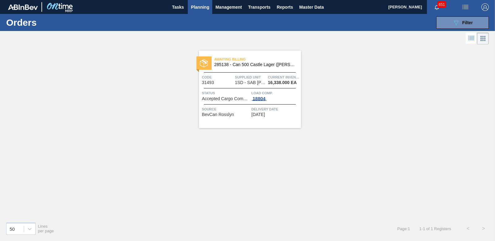
click at [262, 100] on div "18804" at bounding box center [259, 98] width 15 height 5
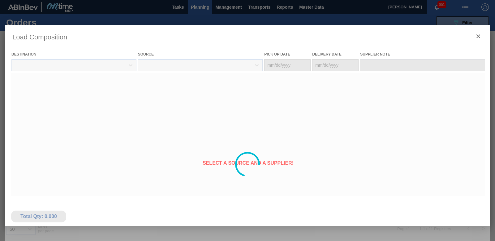
type Date "[DATE]"
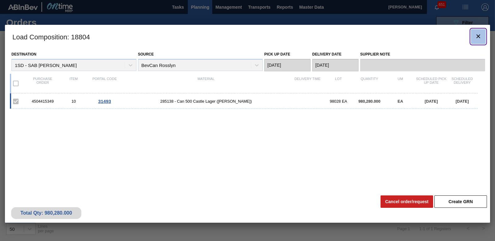
click at [479, 38] on icon "botão de ícone" at bounding box center [478, 36] width 7 height 7
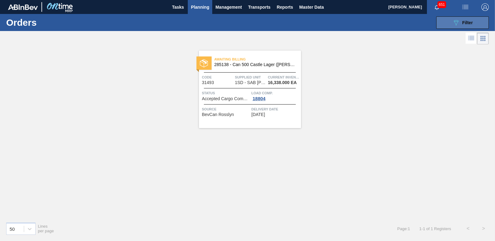
click at [458, 26] on button "089F7B8B-B2A5-4AFE-B5C0-19BA573D28AC Filter" at bounding box center [463, 22] width 53 height 12
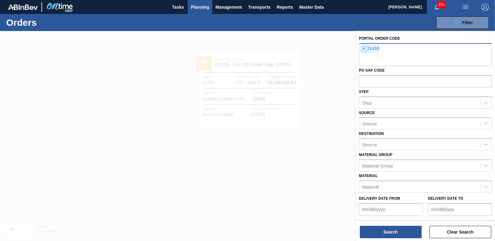
click at [362, 48] on span "×" at bounding box center [364, 48] width 6 height 7
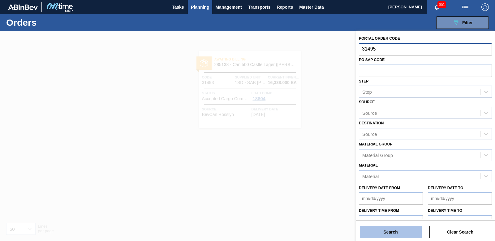
type input "31495"
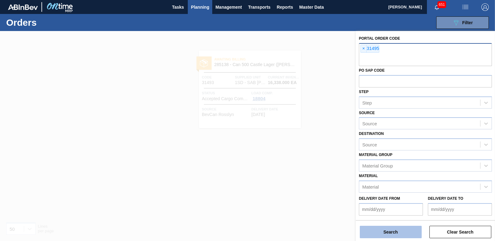
click at [394, 235] on button "Search" at bounding box center [391, 231] width 62 height 12
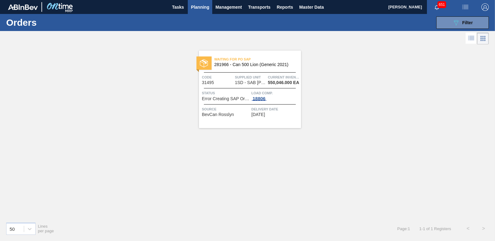
click at [259, 96] on div "18806" at bounding box center [259, 98] width 15 height 5
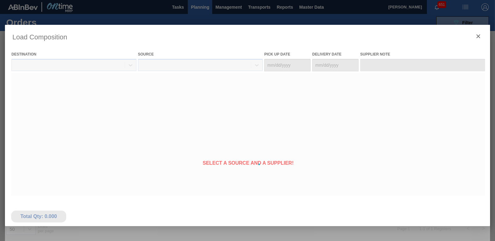
type Date "[DATE]"
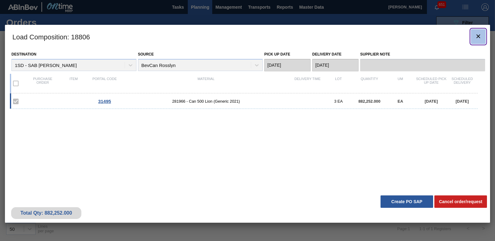
click at [476, 36] on icon "botão de ícone" at bounding box center [478, 36] width 7 height 7
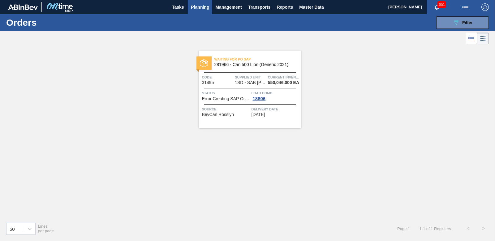
click at [244, 68] on div "Waiting for PO SAP 281966 - Can 500 Lion (Generic 2021)" at bounding box center [250, 62] width 102 height 14
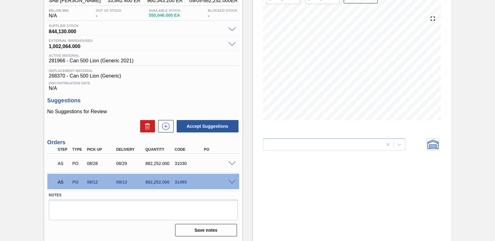
scroll to position [62, 0]
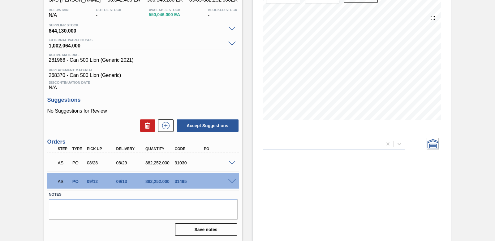
click at [233, 163] on span at bounding box center [231, 162] width 7 height 5
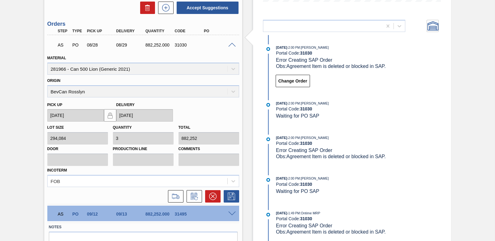
scroll to position [215, 0]
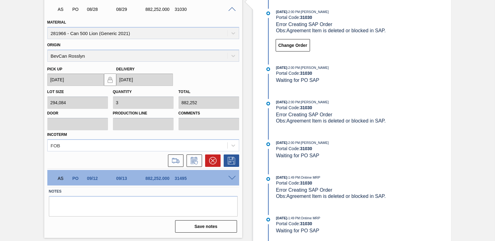
click at [233, 176] on span at bounding box center [231, 178] width 7 height 5
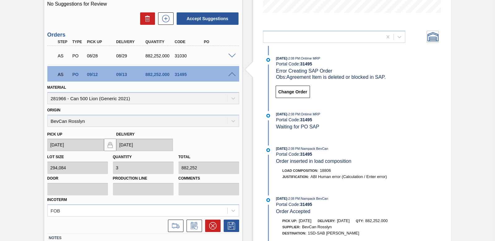
scroll to position [179, 0]
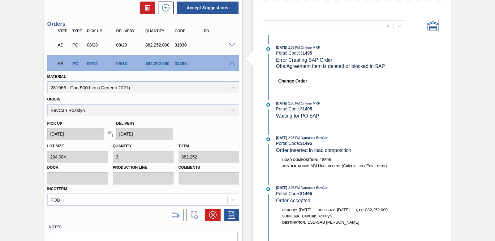
click at [233, 62] on span at bounding box center [231, 63] width 7 height 5
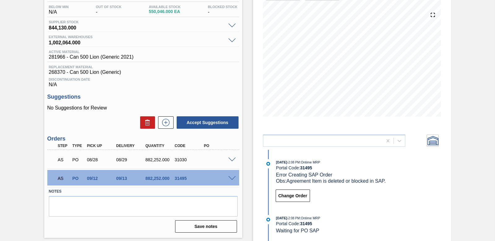
scroll to position [65, 0]
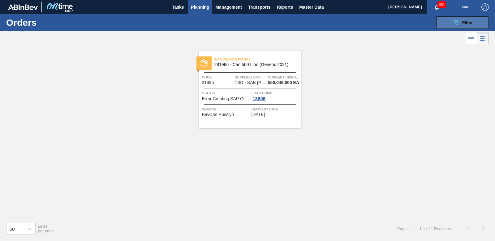
click at [453, 20] on icon "089F7B8B-B2A5-4AFE-B5C0-19BA573D28AC" at bounding box center [456, 22] width 7 height 7
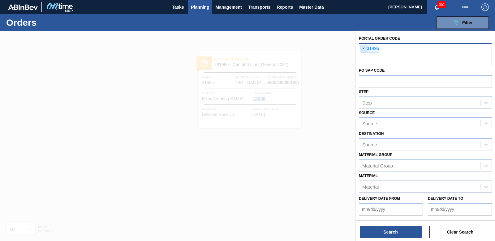
click at [365, 47] on span "×" at bounding box center [364, 48] width 6 height 7
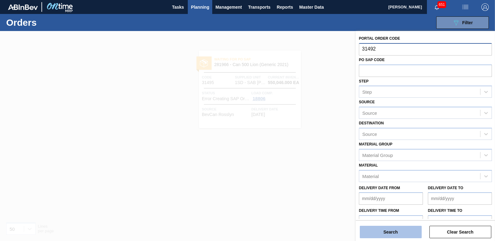
type input "31492"
click at [392, 228] on button "Search" at bounding box center [391, 231] width 62 height 12
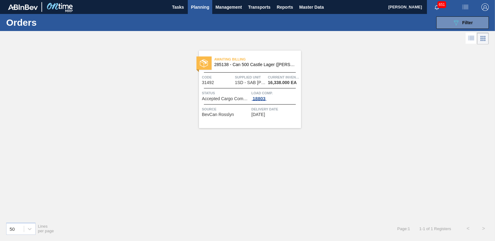
click at [259, 98] on div "18803" at bounding box center [259, 98] width 15 height 5
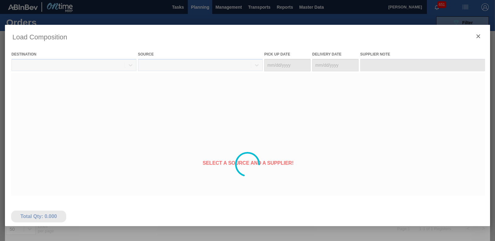
type Date "[DATE]"
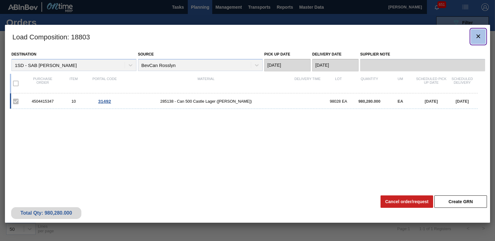
click at [477, 37] on icon "botão de ícone" at bounding box center [479, 36] width 4 height 4
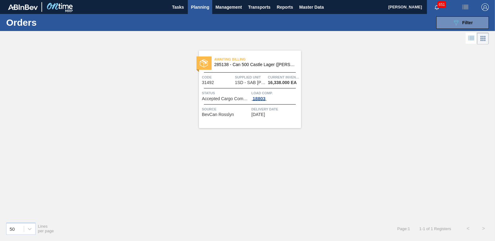
click at [262, 101] on div "18803" at bounding box center [259, 98] width 15 height 5
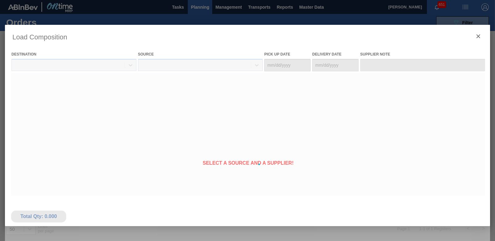
type Date "[DATE]"
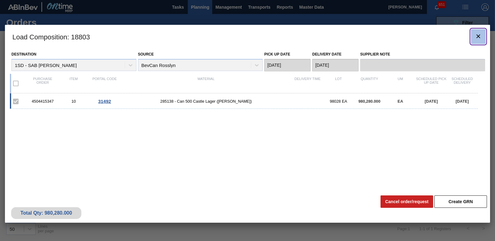
click at [481, 38] on icon "botão de ícone" at bounding box center [478, 36] width 7 height 7
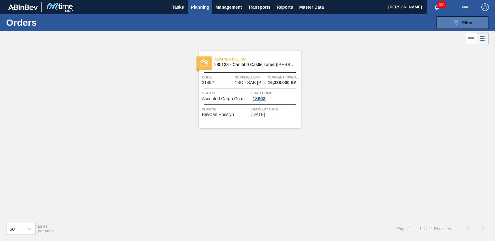
click at [456, 27] on button "089F7B8B-B2A5-4AFE-B5C0-19BA573D28AC Filter" at bounding box center [463, 22] width 53 height 12
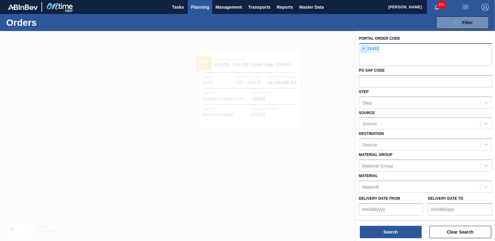
click at [363, 50] on span "×" at bounding box center [364, 48] width 6 height 7
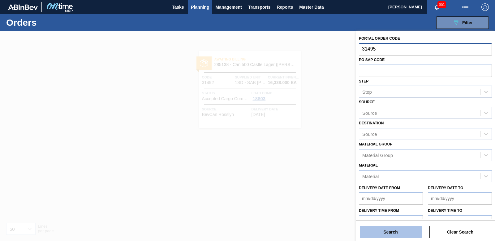
type input "31495"
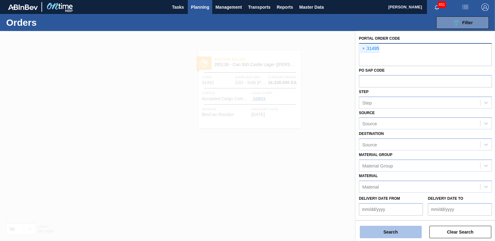
click at [390, 233] on button "Search" at bounding box center [391, 231] width 62 height 12
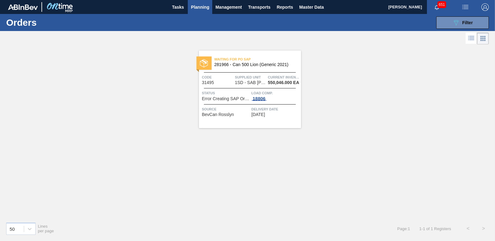
click at [255, 99] on div "18806" at bounding box center [259, 98] width 15 height 5
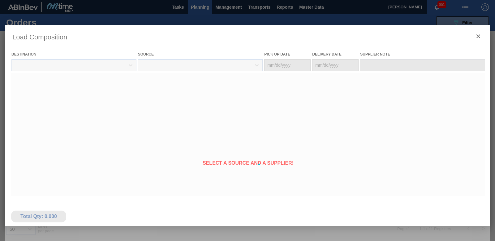
type Date "[DATE]"
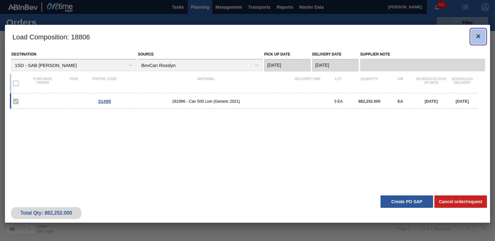
click at [479, 38] on icon "botão de ícone" at bounding box center [478, 36] width 7 height 7
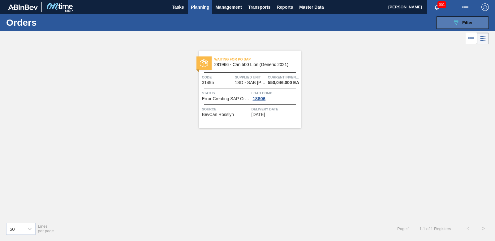
click at [466, 23] on span "Filter" at bounding box center [468, 22] width 11 height 5
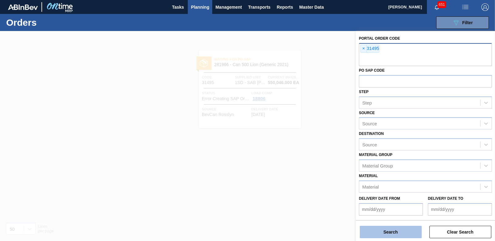
click at [402, 231] on button "Search" at bounding box center [391, 231] width 62 height 12
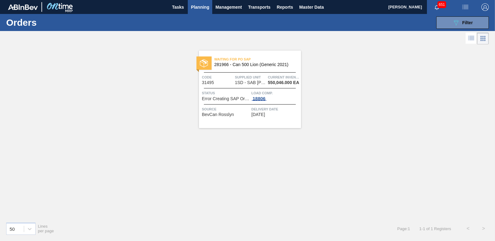
click at [259, 98] on div "18806" at bounding box center [259, 98] width 15 height 5
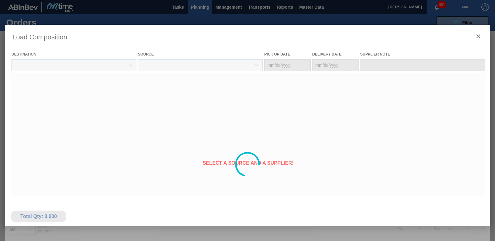
type Date "[DATE]"
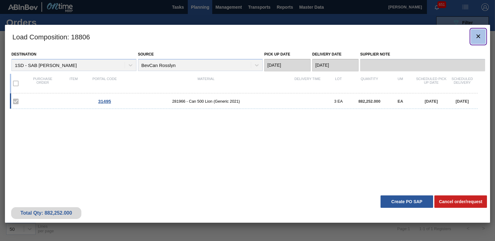
click at [481, 36] on icon "botão de ícone" at bounding box center [478, 36] width 7 height 7
